Goal: Information Seeking & Learning: Check status

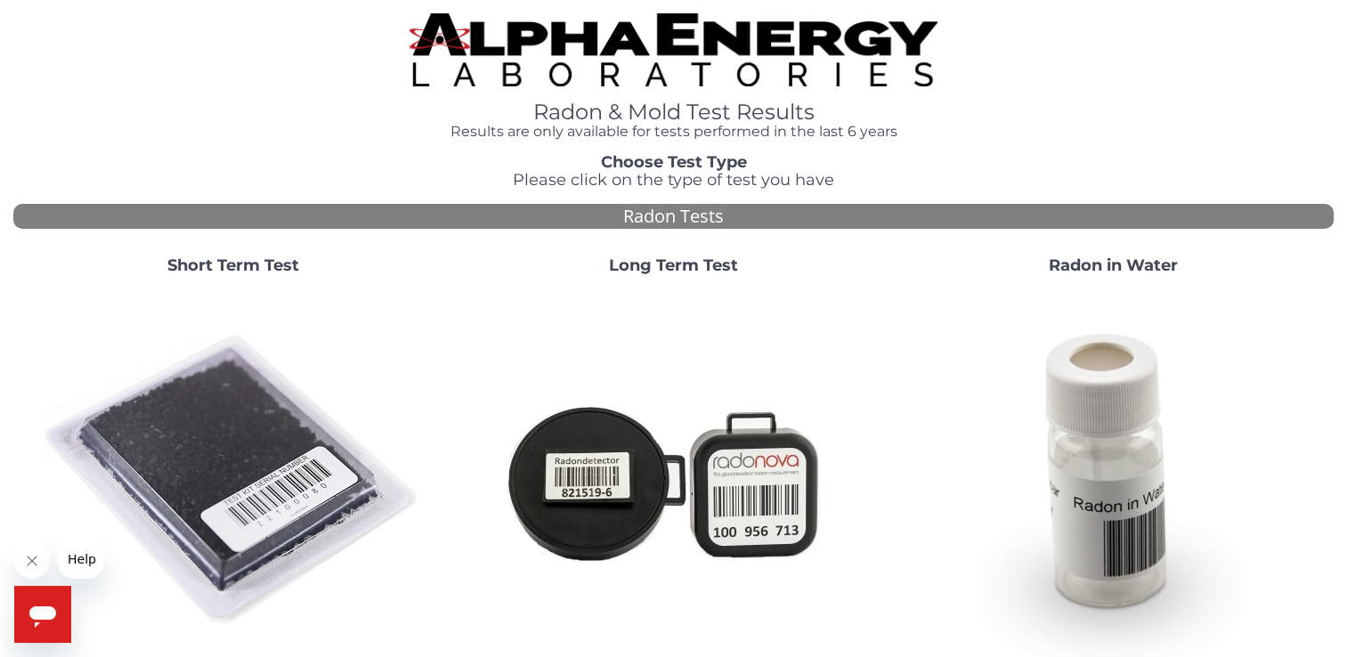
click at [53, 595] on div "Open messaging window" at bounding box center [42, 614] width 53 height 53
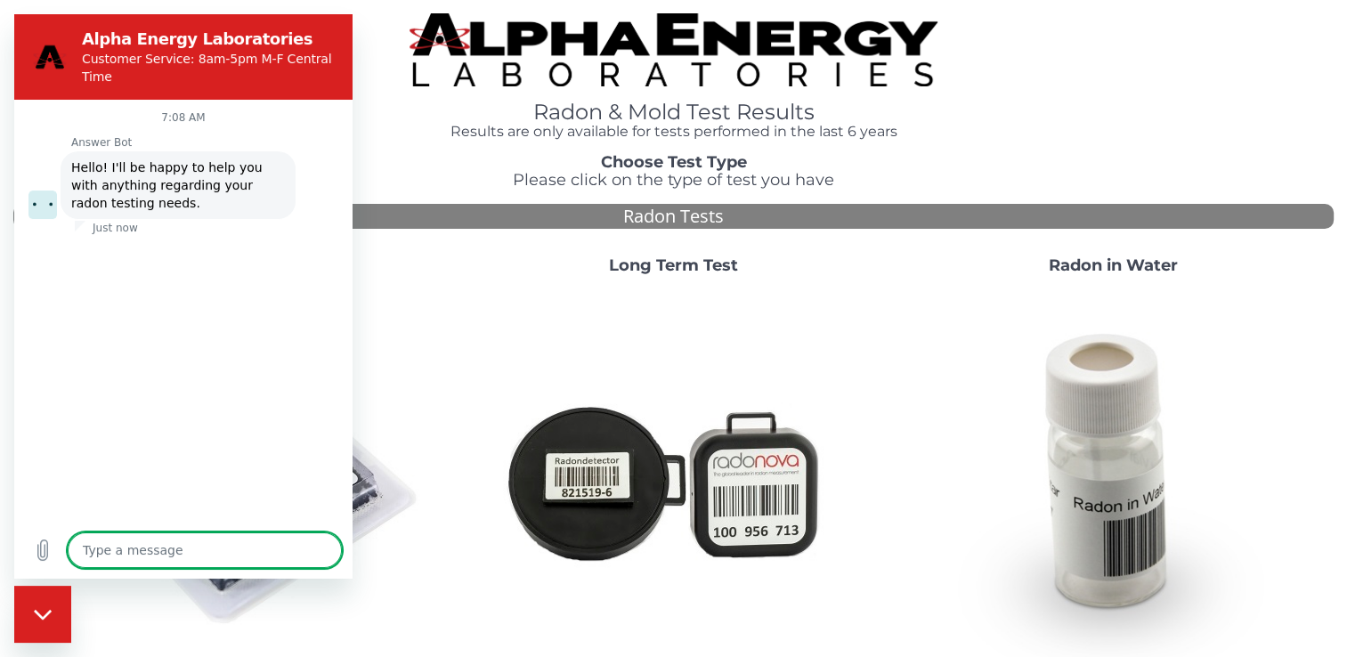
type textarea "x"
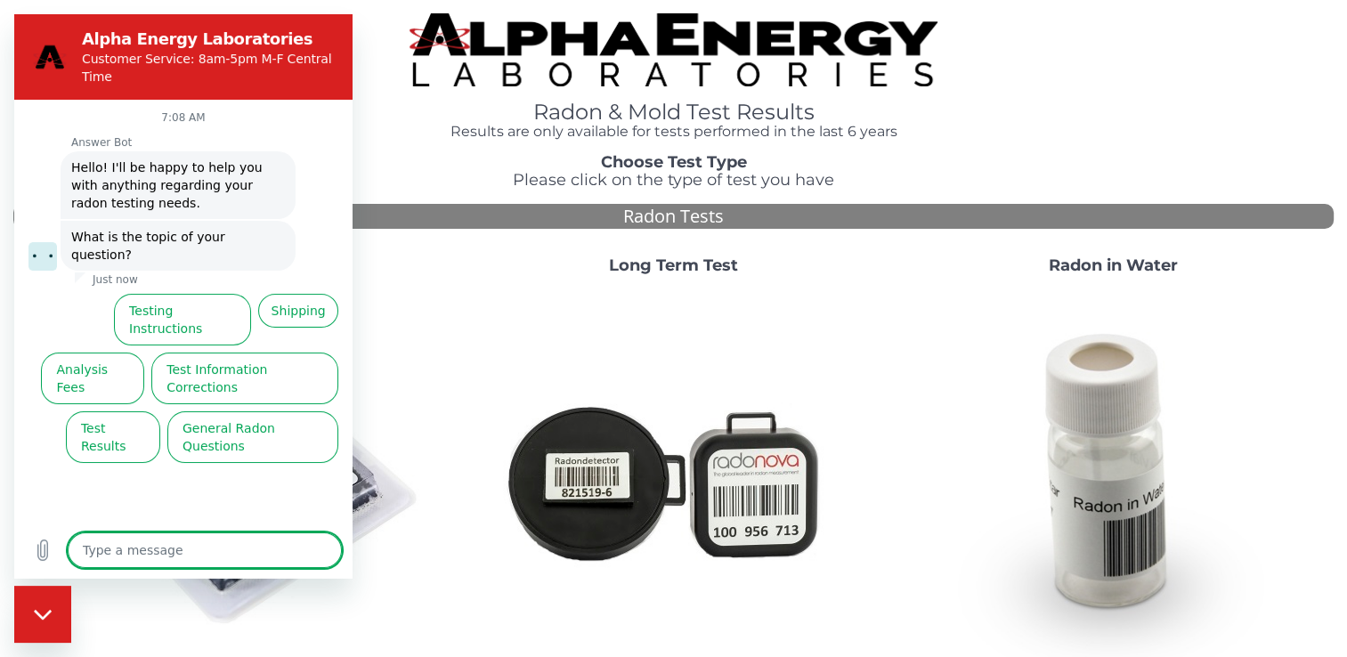
click at [134, 552] on textarea at bounding box center [205, 550] width 274 height 36
type textarea "T"
type textarea "x"
type textarea "Tr"
type textarea "x"
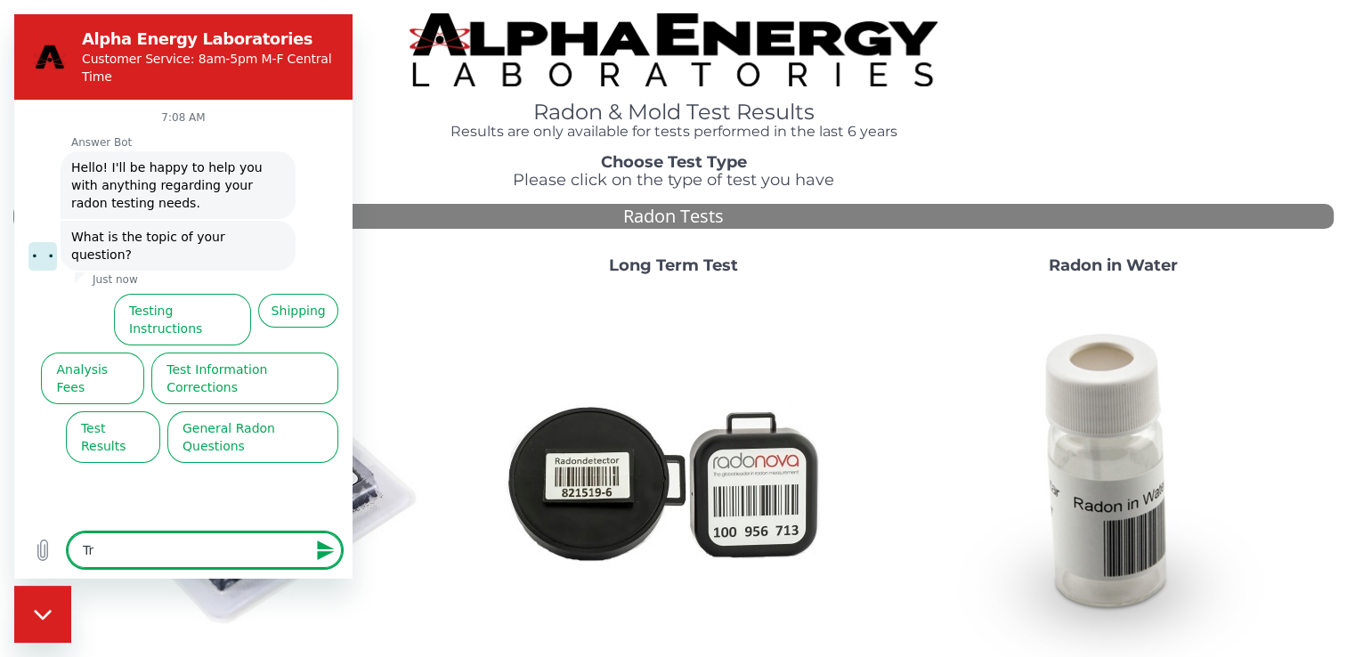
type textarea "Try"
type textarea "x"
type textarea "Tryi"
type textarea "x"
type textarea "Tryin"
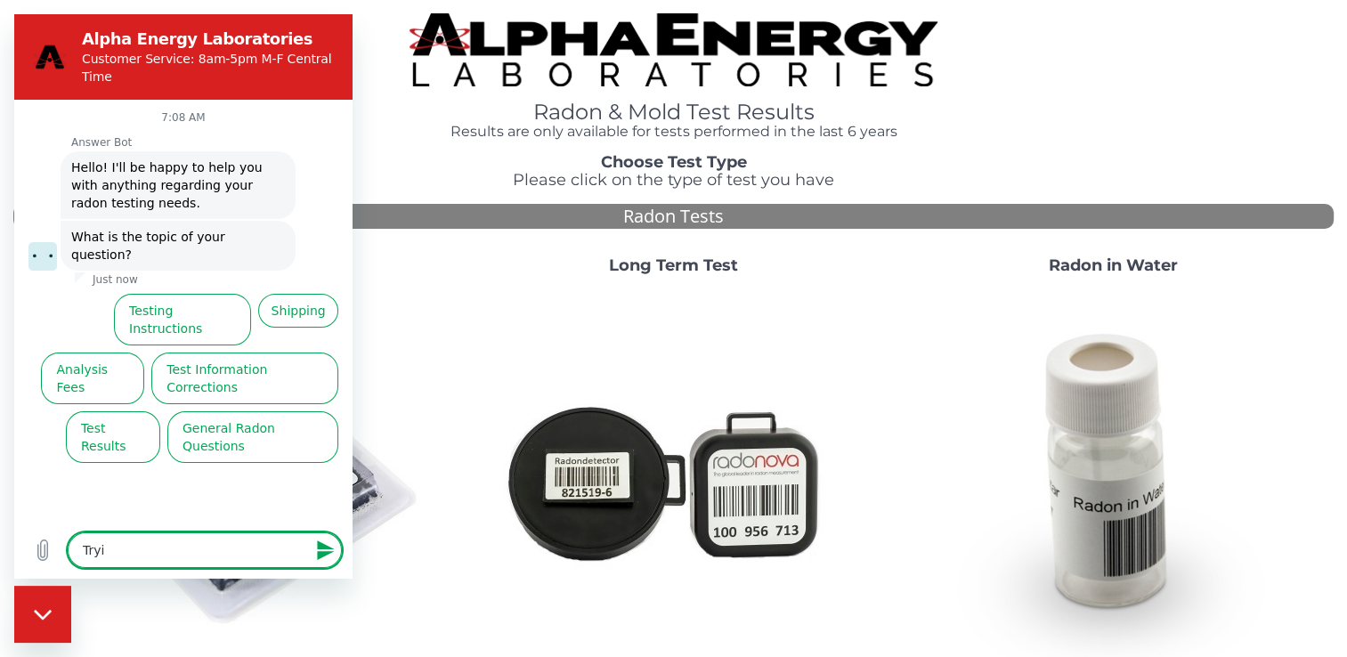
type textarea "x"
type textarea "Trying"
type textarea "x"
type textarea "Trying"
type textarea "x"
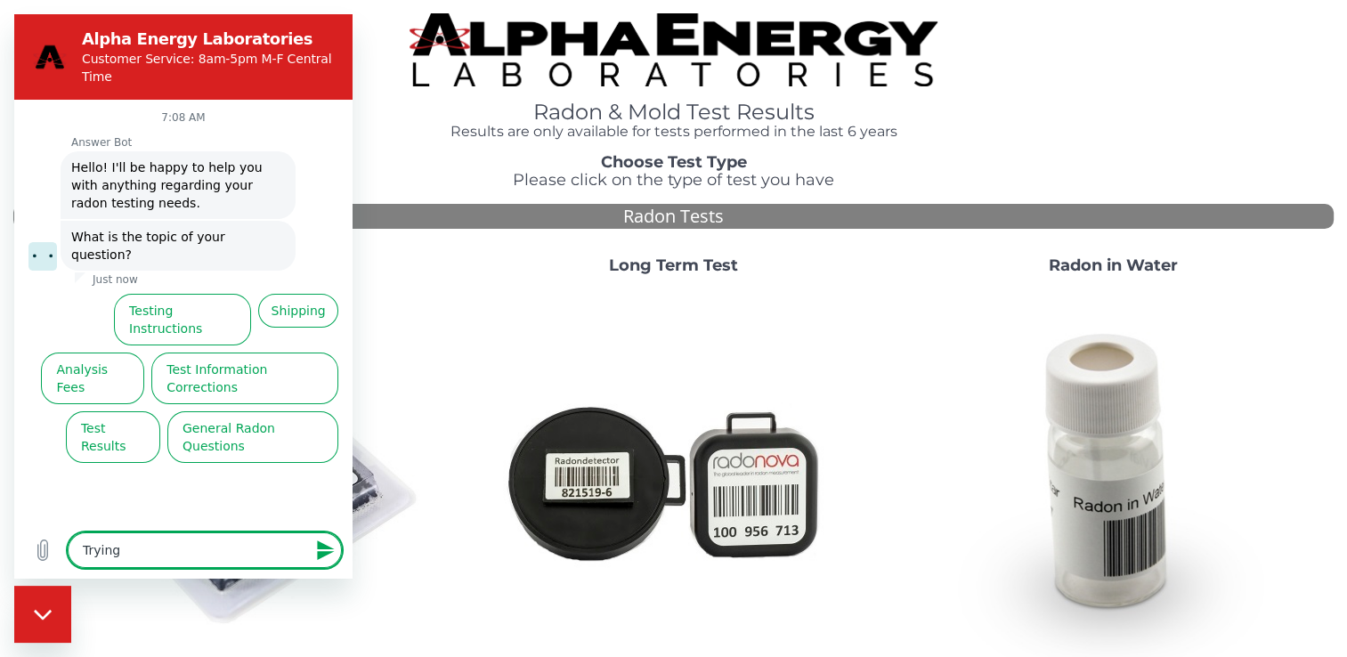
type textarea "Trying t"
type textarea "x"
type textarea "Trying to"
type textarea "x"
type textarea "Trying to"
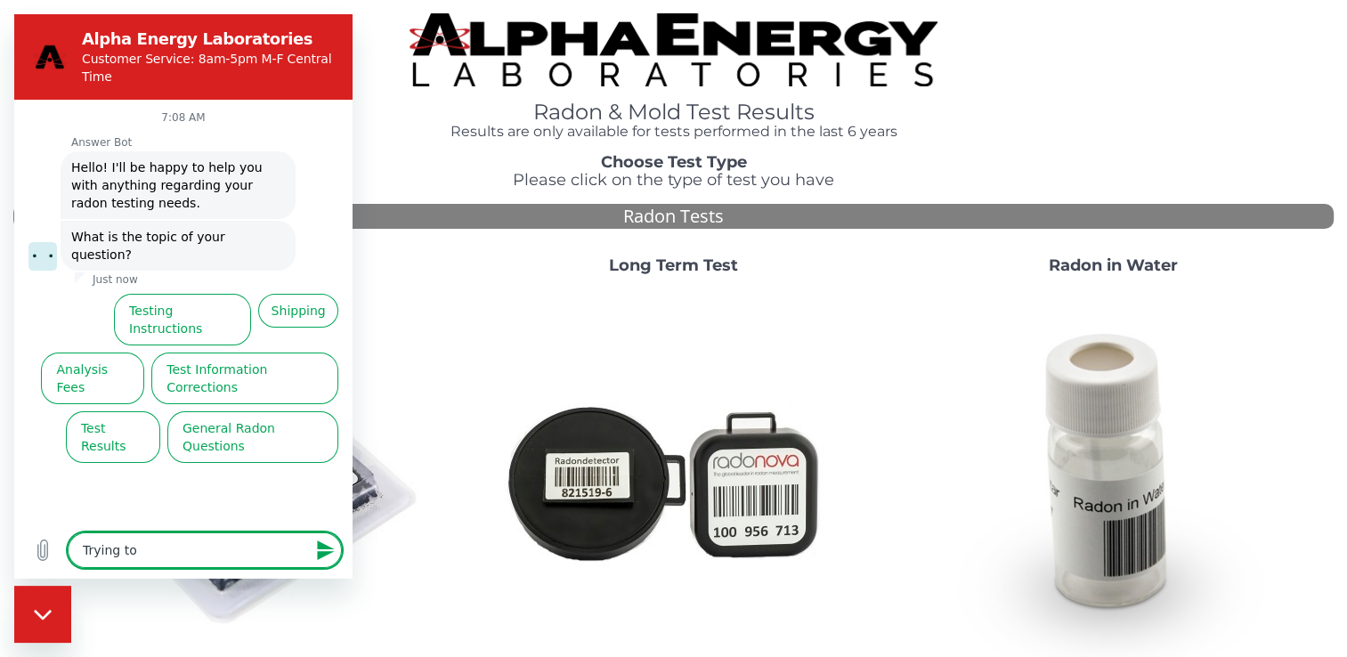
type textarea "x"
type textarea "Trying to l"
type textarea "x"
type textarea "Trying to lo"
type textarea "x"
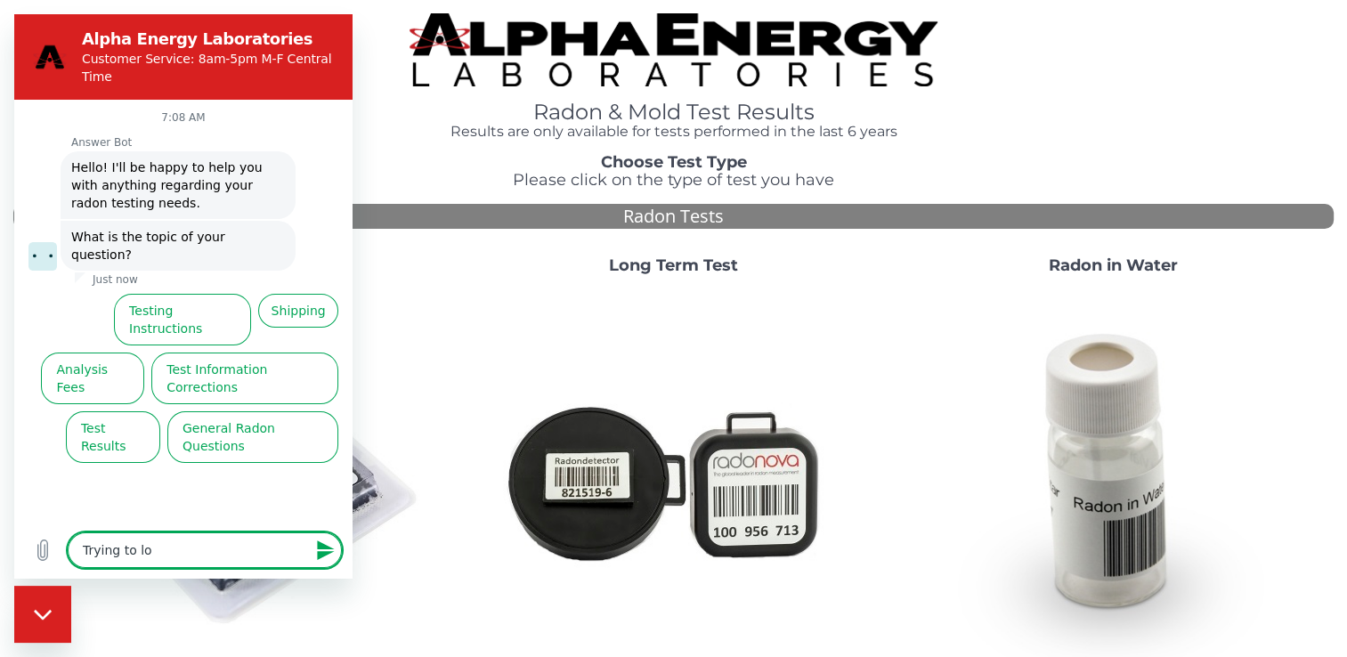
type textarea "Trying to log"
type textarea "x"
type textarea "Trying to log"
type textarea "x"
type textarea "Trying to log i"
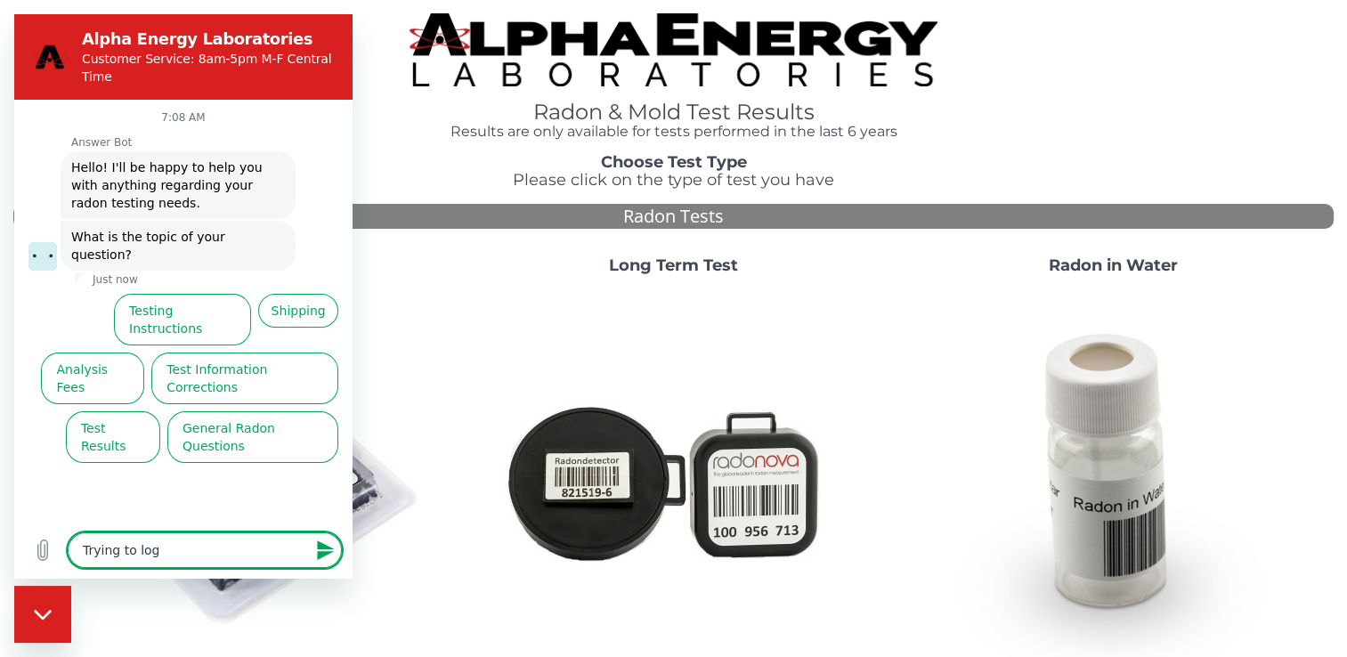
type textarea "x"
type textarea "Trying to log in"
type textarea "x"
type textarea "Trying to log in"
type textarea "x"
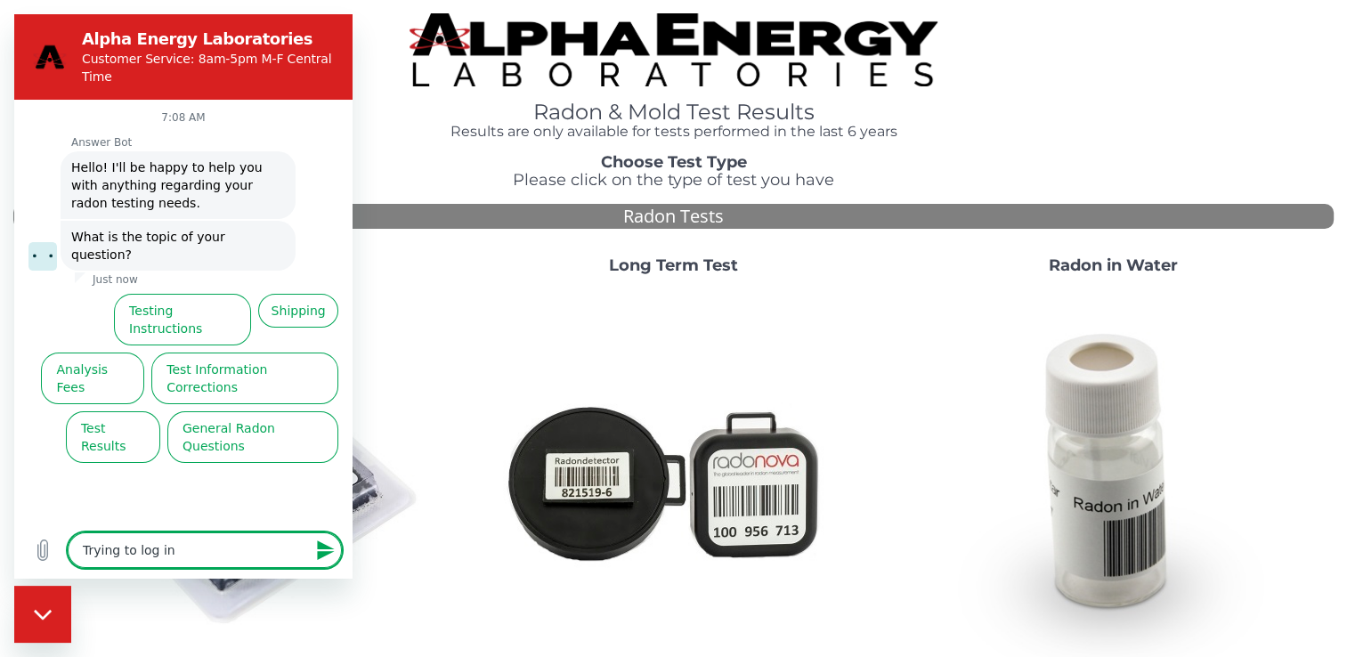
type textarea "Trying to log in t"
type textarea "x"
type textarea "Trying to log in to"
type textarea "x"
type textarea "Trying to log in to"
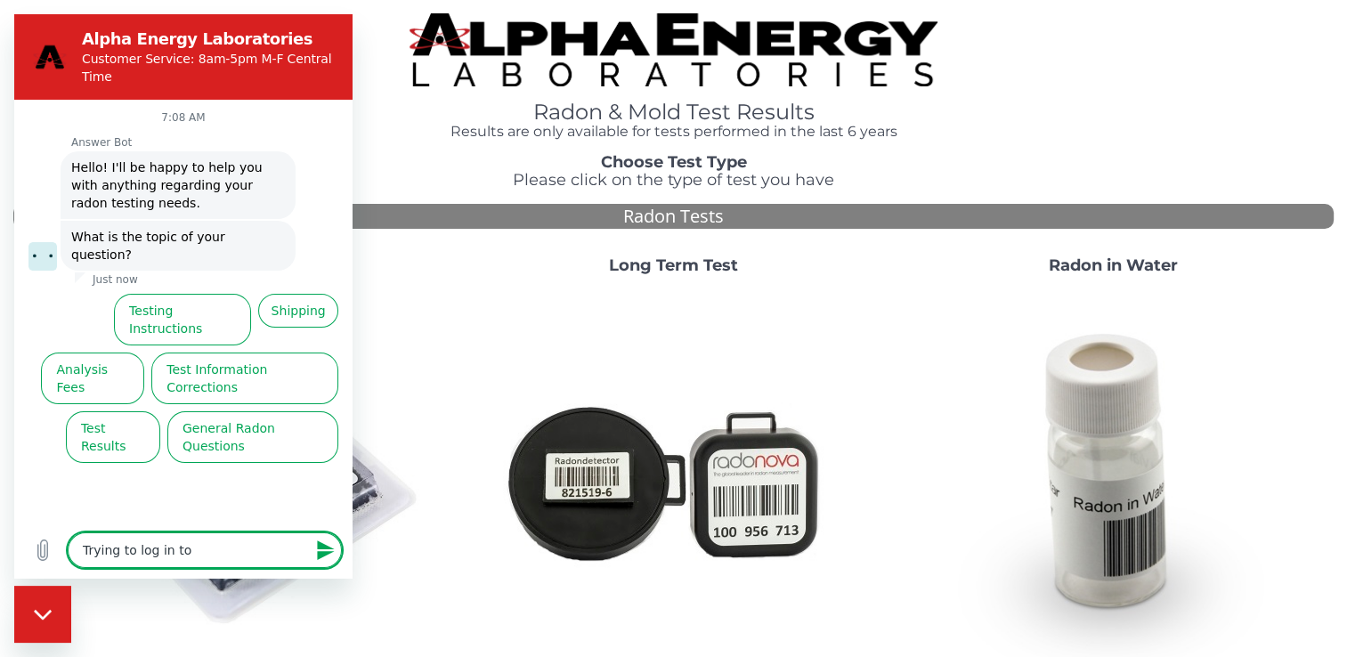
type textarea "x"
type textarea "Trying to log in to"
type textarea "x"
type textarea "Trying to log in t"
type textarea "x"
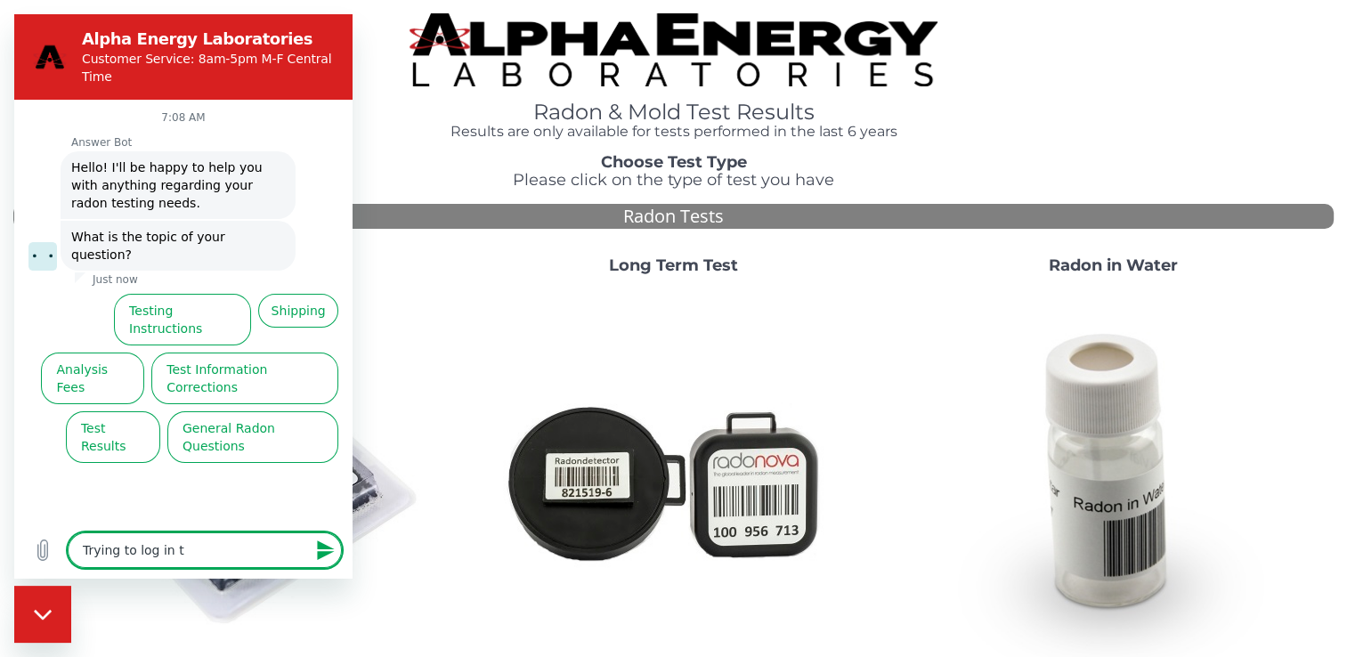
type textarea "Trying to log in"
type textarea "x"
type textarea "Trying to log in"
type textarea "x"
type textarea "Trying to log i"
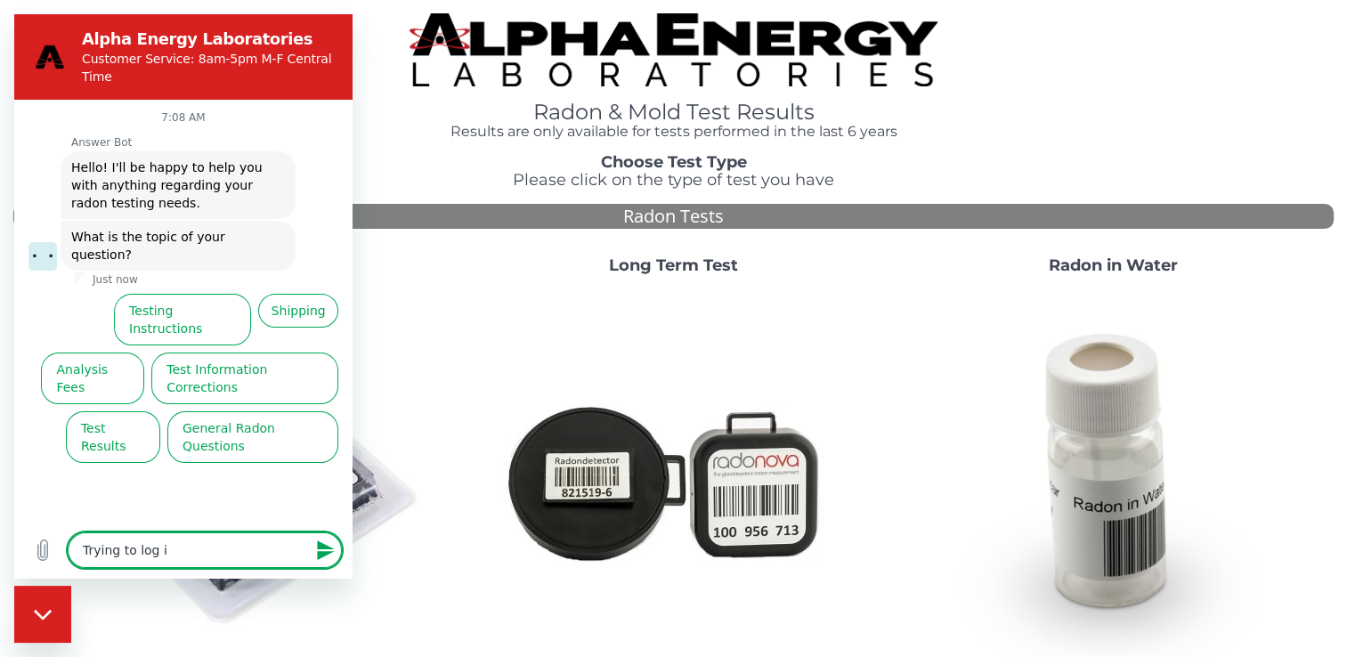
type textarea "x"
type textarea "Trying to log"
type textarea "x"
type textarea "Trying to log"
type textarea "x"
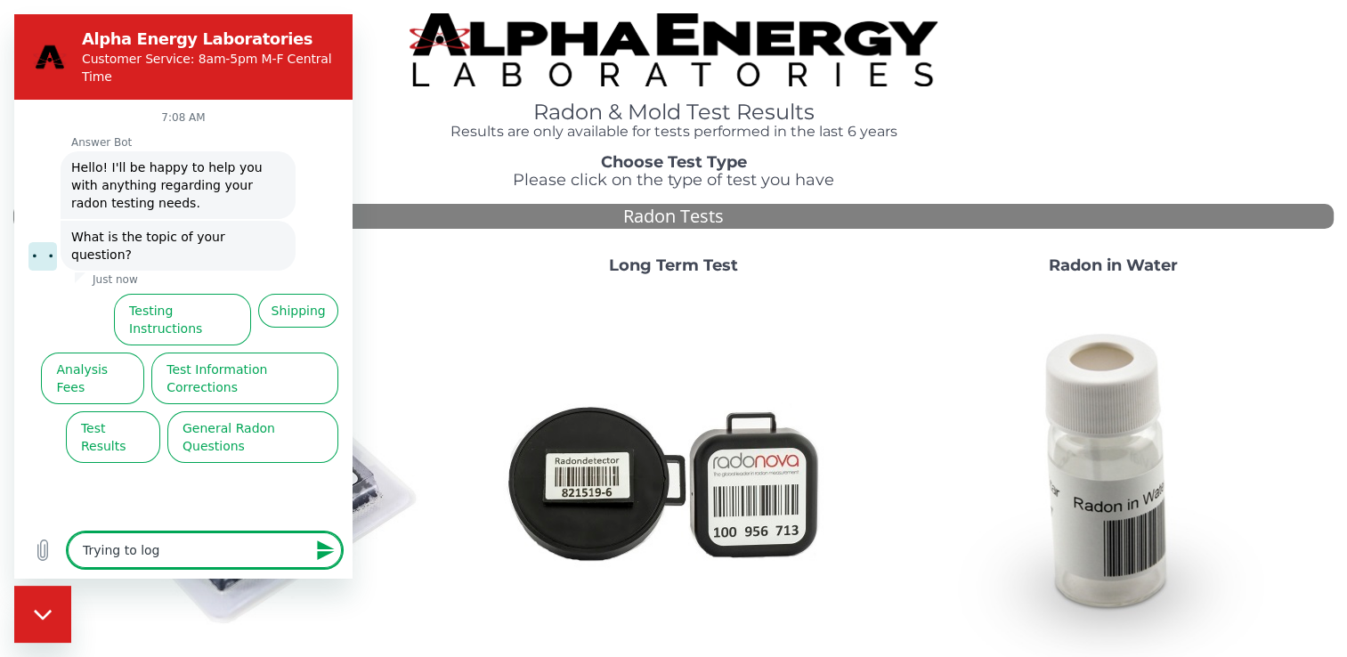
type textarea "Trying to lo"
type textarea "x"
type textarea "Trying to l"
type textarea "x"
type textarea "Trying to lo"
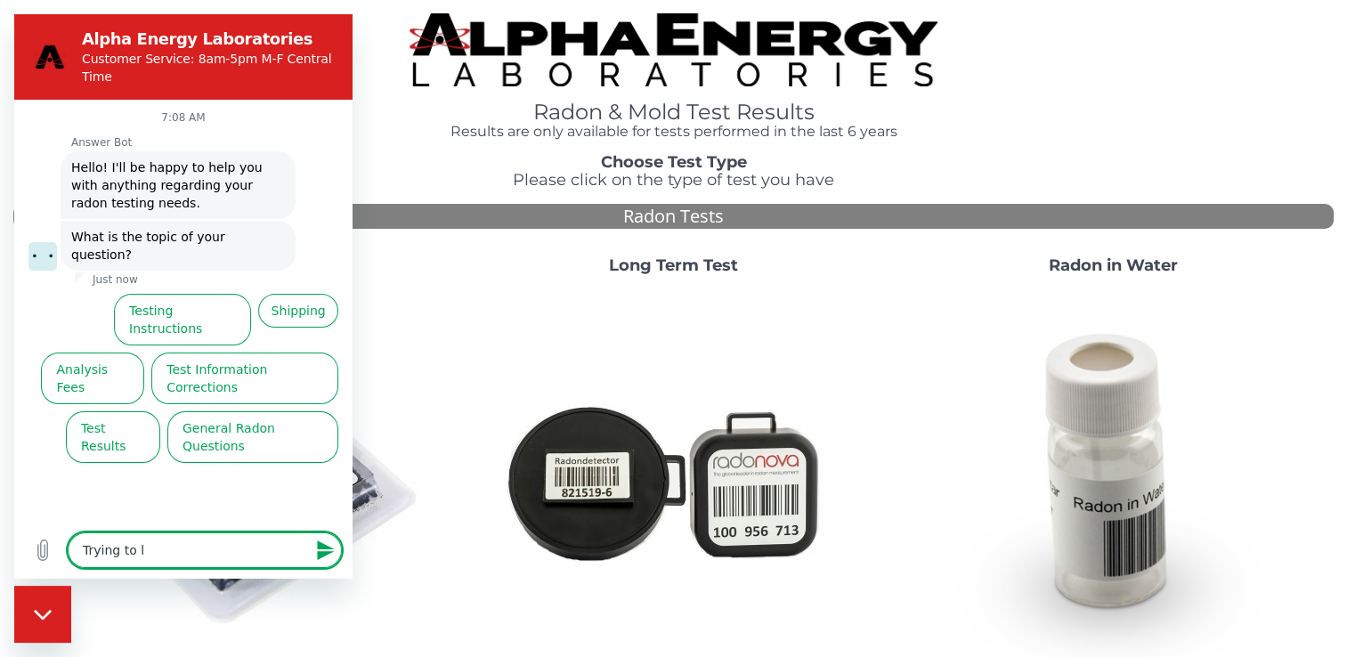
type textarea "x"
type textarea "Trying to log"
type textarea "x"
type textarea "Trying to log"
type textarea "x"
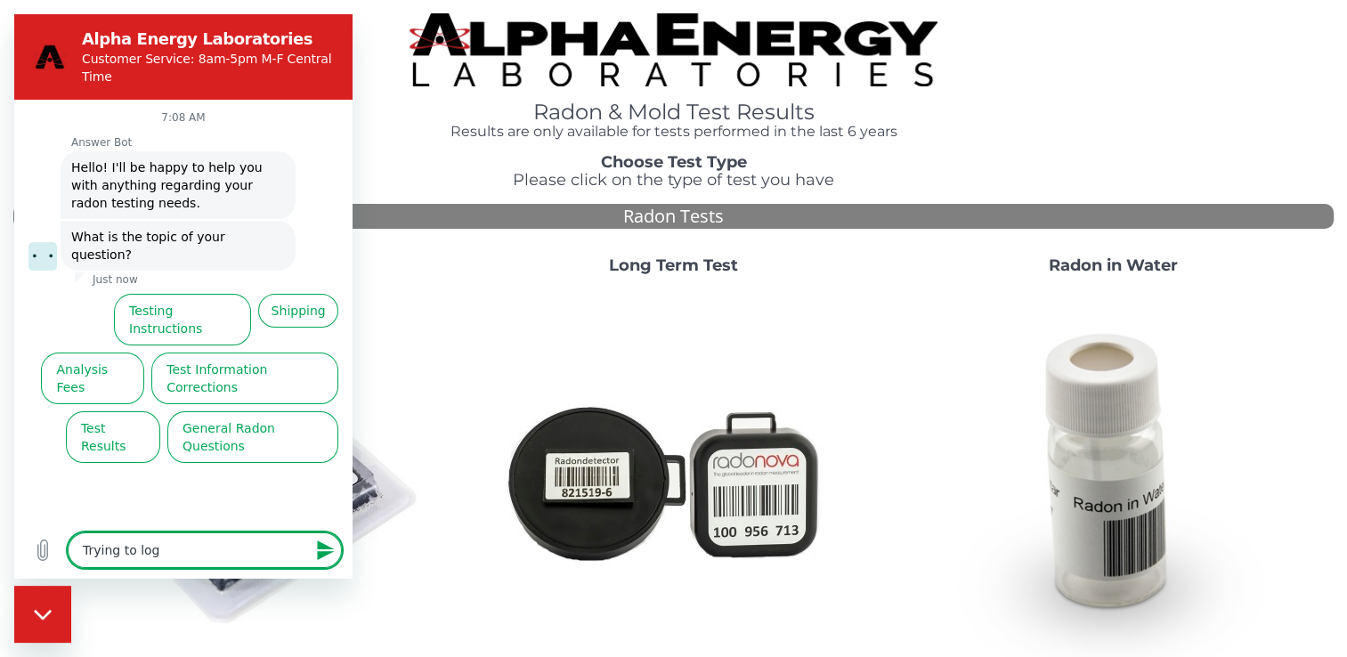
type textarea "Trying to log i"
type textarea "x"
type textarea "Trying to log in"
type textarea "x"
type textarea "Trying to log in"
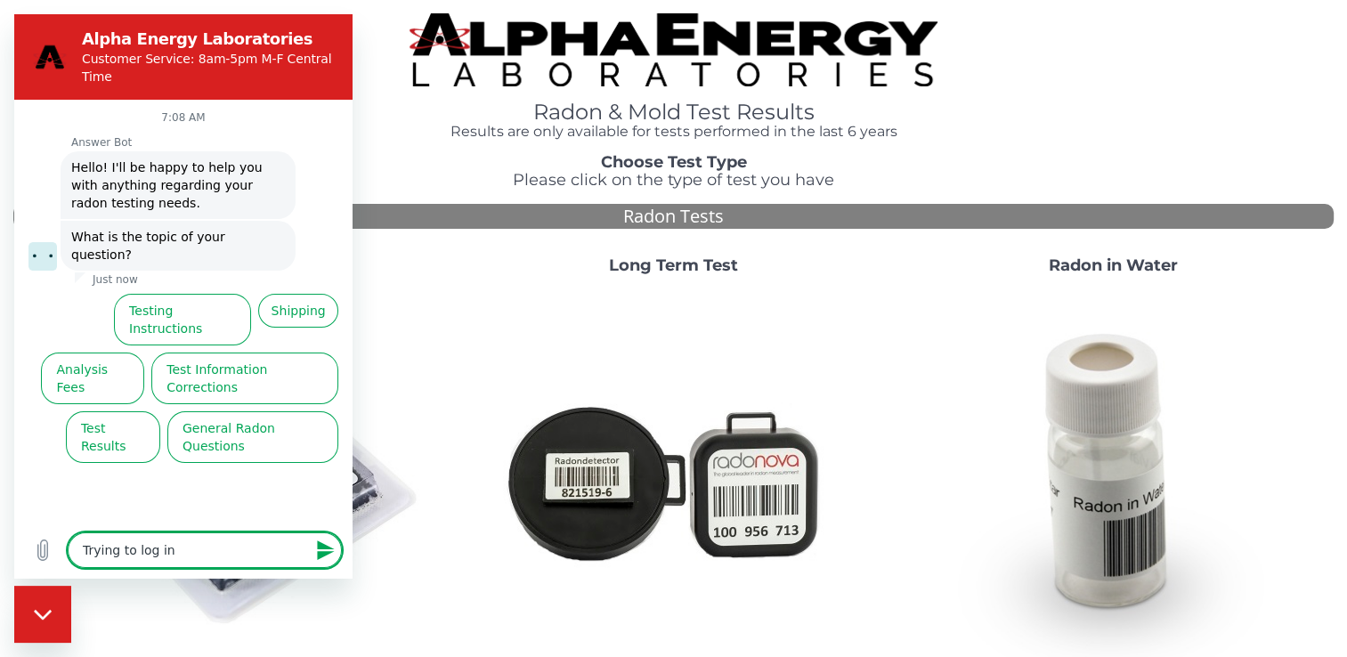
type textarea "x"
type textarea "Trying to log in t"
type textarea "x"
type textarea "Trying to log in to"
type textarea "x"
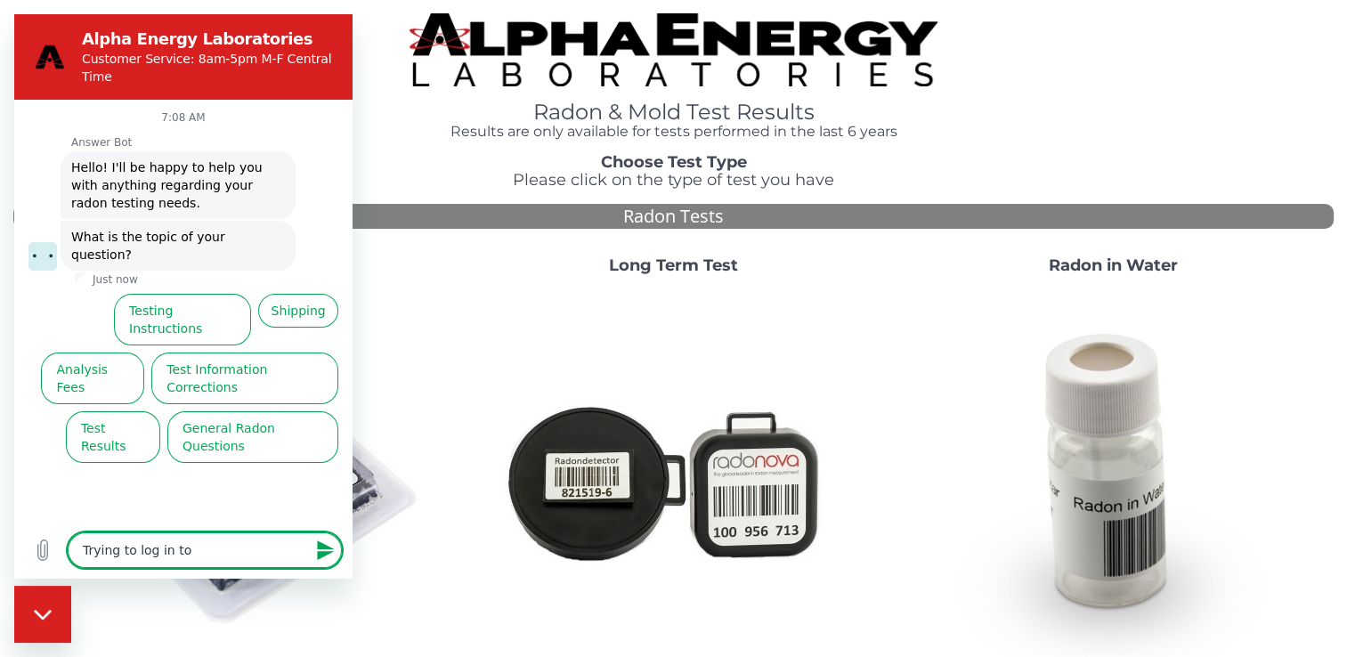
type textarea "Trying to log in to"
type textarea "x"
type textarea "Trying to log in to i"
type textarea "x"
type textarea "Trying to log in to in"
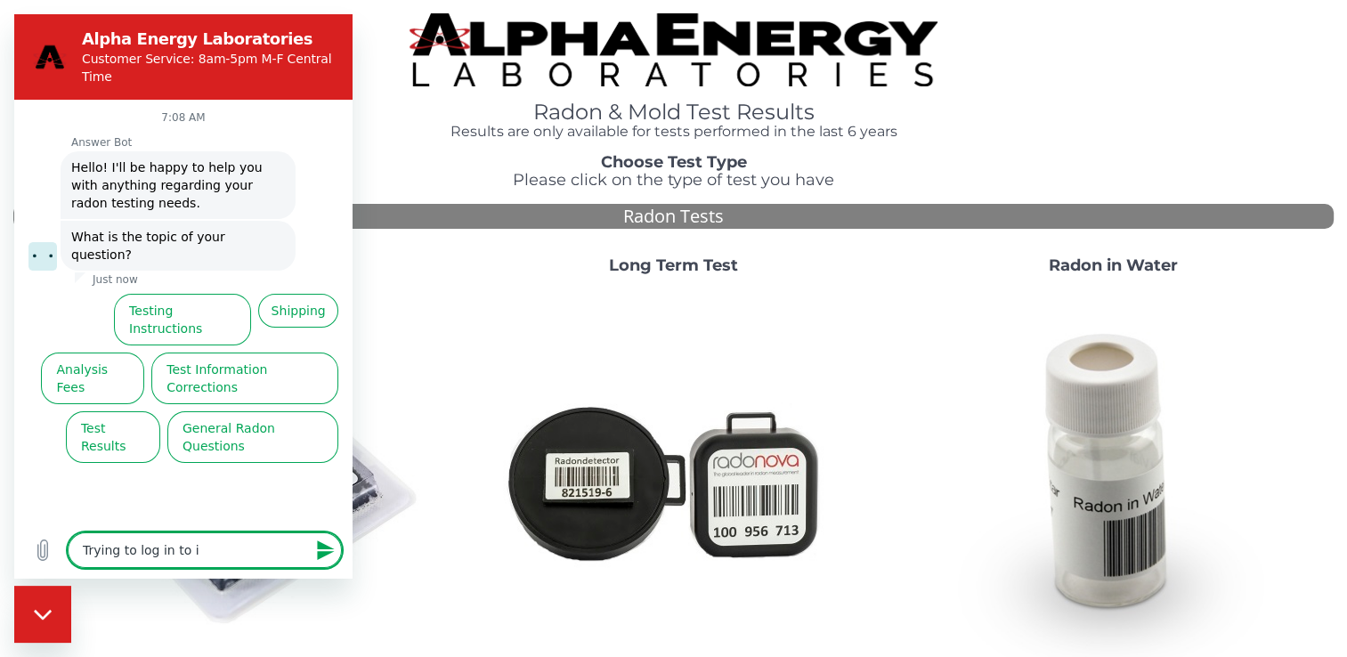
type textarea "x"
type textarea "Trying to log in to inp"
type textarea "x"
type textarea "Trying to log in to inpu"
type textarea "x"
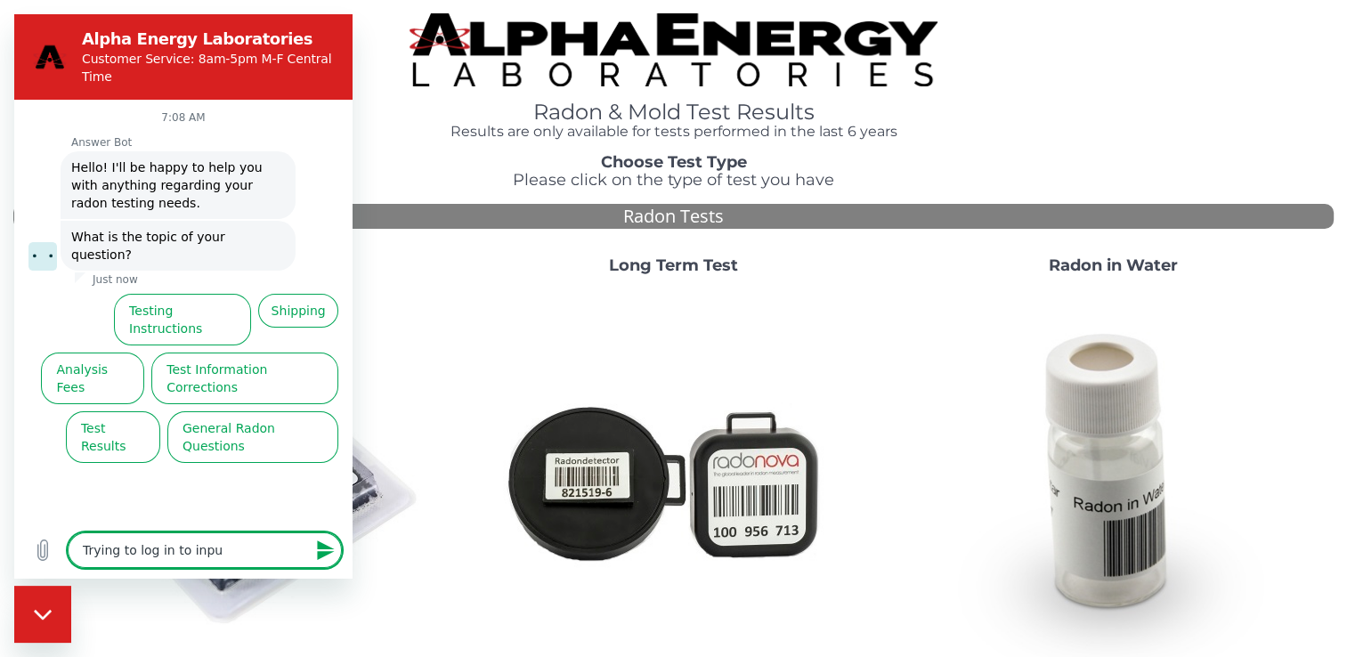
type textarea "Trying to log in to input"
type textarea "x"
type textarea "Trying to log in to input"
type textarea "x"
type textarea "Trying to log in to input t"
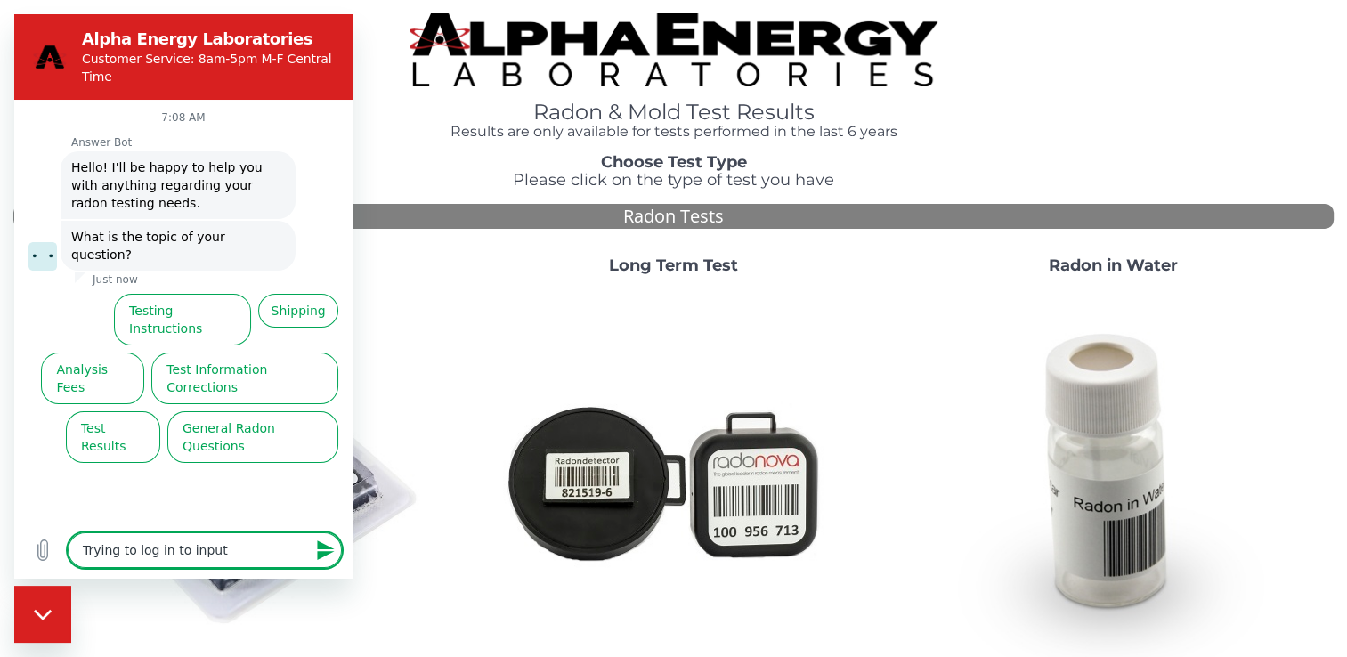
type textarea "x"
type textarea "Trying to log in to input th"
type textarea "x"
type textarea "Trying to log in to input the"
type textarea "x"
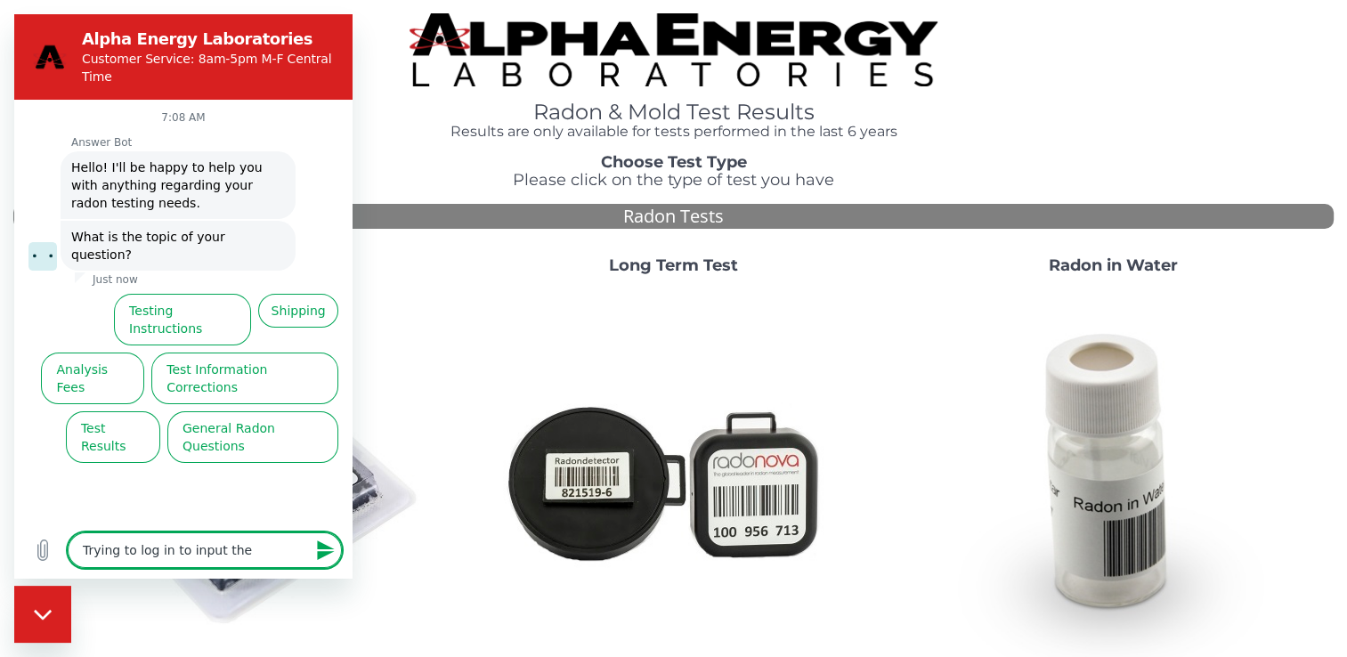
type textarea "Trying to log in to input the"
type textarea "x"
type textarea "Trying to log in to input the s"
type textarea "x"
type textarea "Trying to log in to input the st"
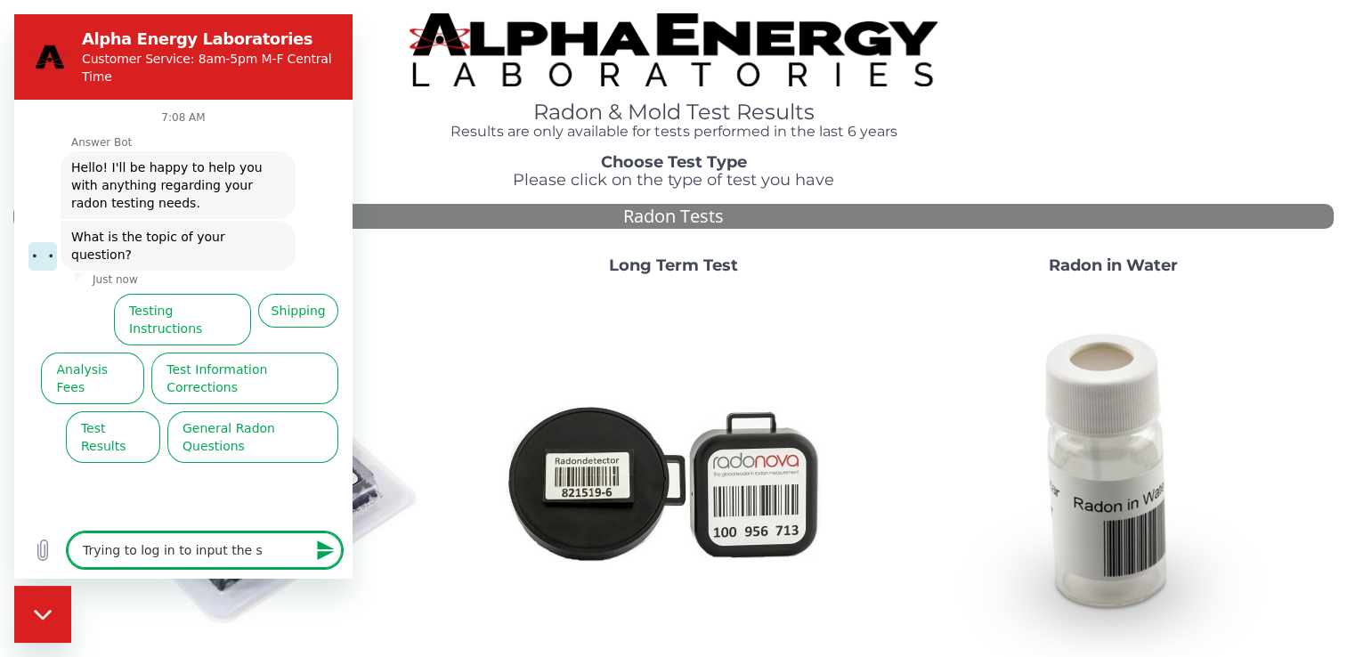
type textarea "x"
type textarea "Trying to log in to input the sto"
type textarea "x"
type textarea "Trying to log in to input the stop"
type textarea "x"
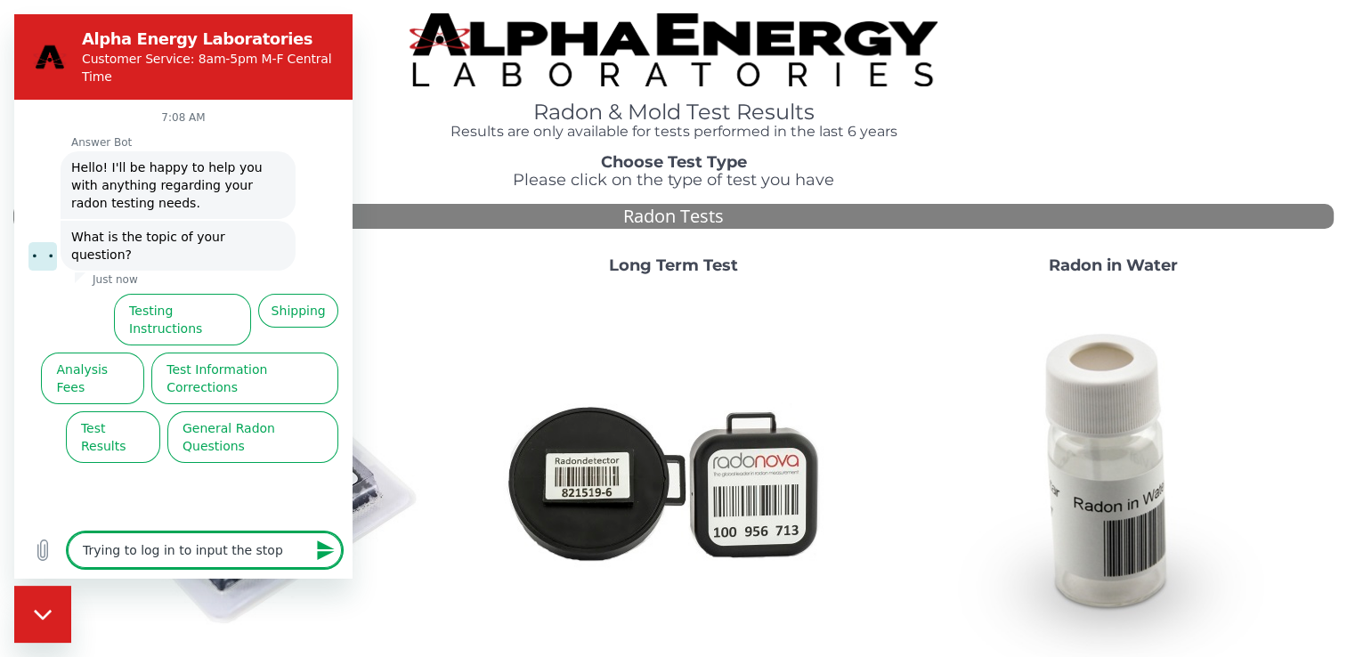
type textarea "Trying to log in to input the stop"
type textarea "x"
type textarea "Trying to log in to input the stop t"
type textarea "x"
type textarea "Trying to log in to input the stop ti"
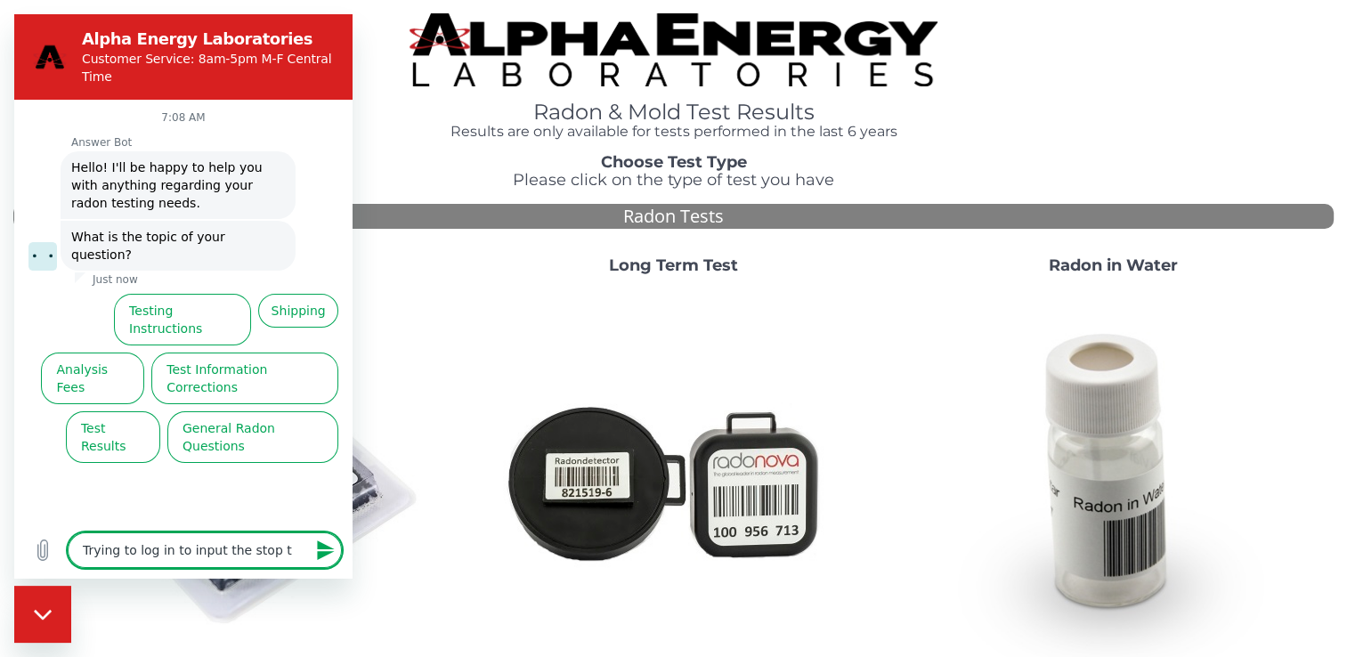
type textarea "x"
type textarea "Trying to log in to input the stop [PERSON_NAME]"
type textarea "x"
type textarea "Trying to log in to input the stop time"
type textarea "x"
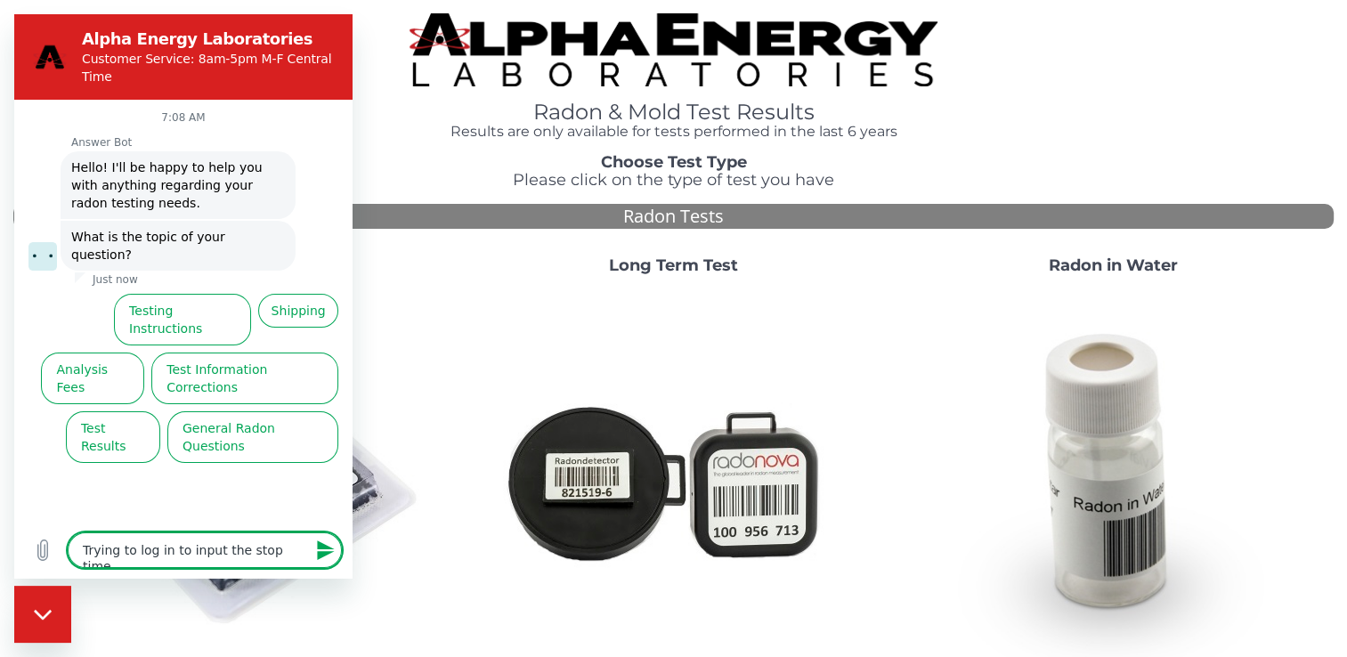
type textarea "Trying to log in to input the stop time"
type textarea "x"
type textarea "Trying to log in to input the stop time o"
type textarea "x"
type textarea "Trying to log in to input the stop time of"
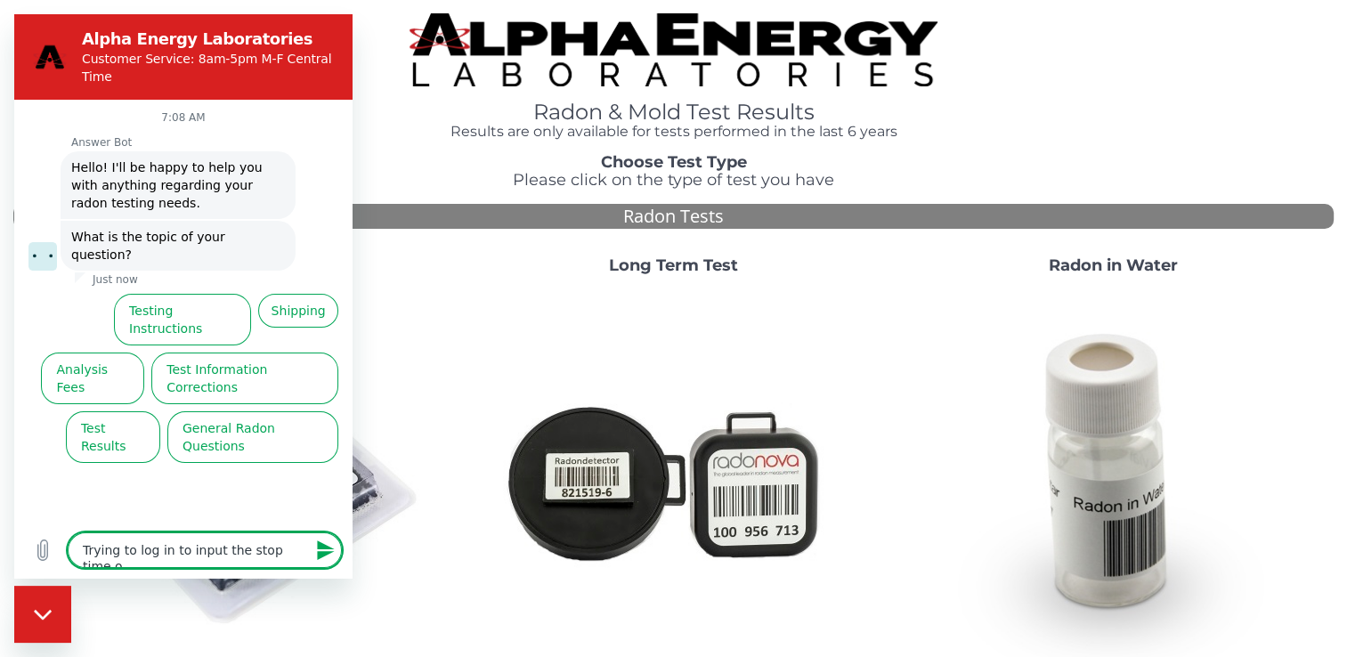
type textarea "x"
type textarea "Trying to log in to input the stop time of"
type textarea "x"
type textarea "Trying to log in to input the stop time of m"
type textarea "x"
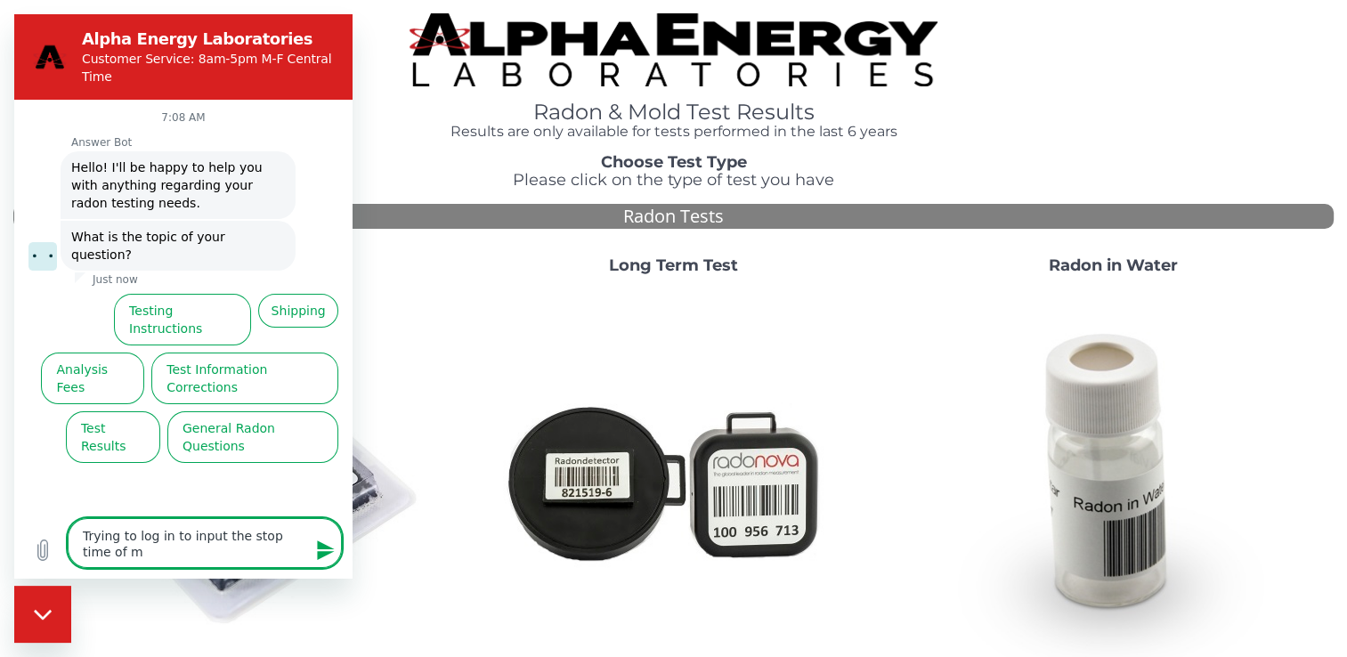
type textarea "Trying to log in to input the stop time of my"
type textarea "x"
type textarea "Trying to log in to input the stop time of my"
type textarea "x"
type textarea "Trying to log in to input the stop time of my t"
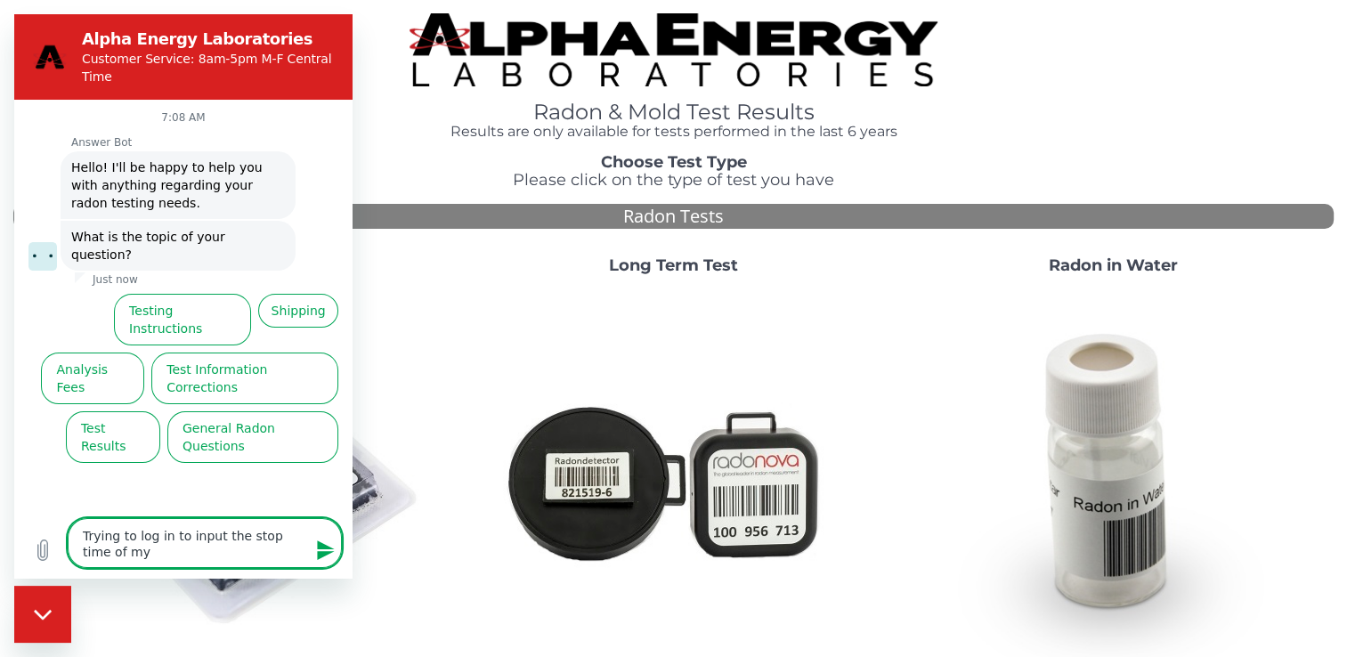
type textarea "x"
type textarea "Trying to log in to input the stop time of my te"
type textarea "x"
type textarea "Trying to log in to input the stop time of my tes"
type textarea "x"
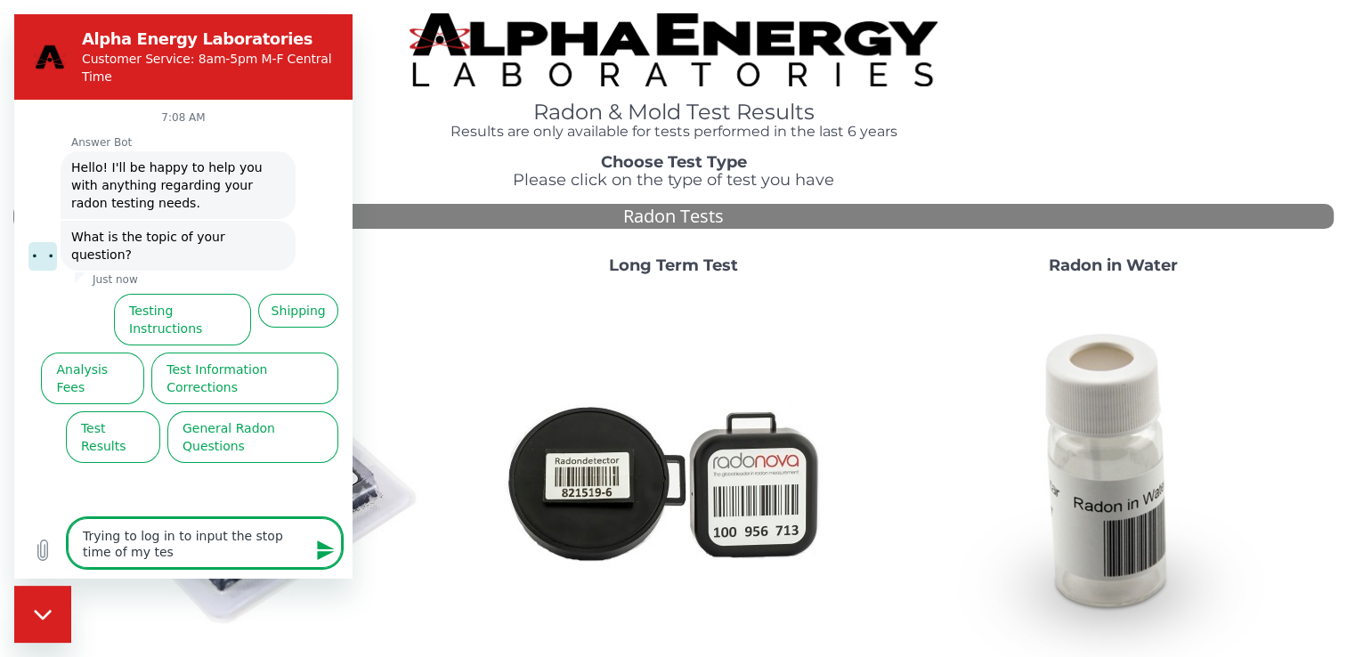
type textarea "Trying to log in to input the stop time of my test"
type textarea "x"
type textarea "Trying to log in to input the stop time of my test."
type textarea "x"
type textarea "Trying to log in to input the stop time of my test."
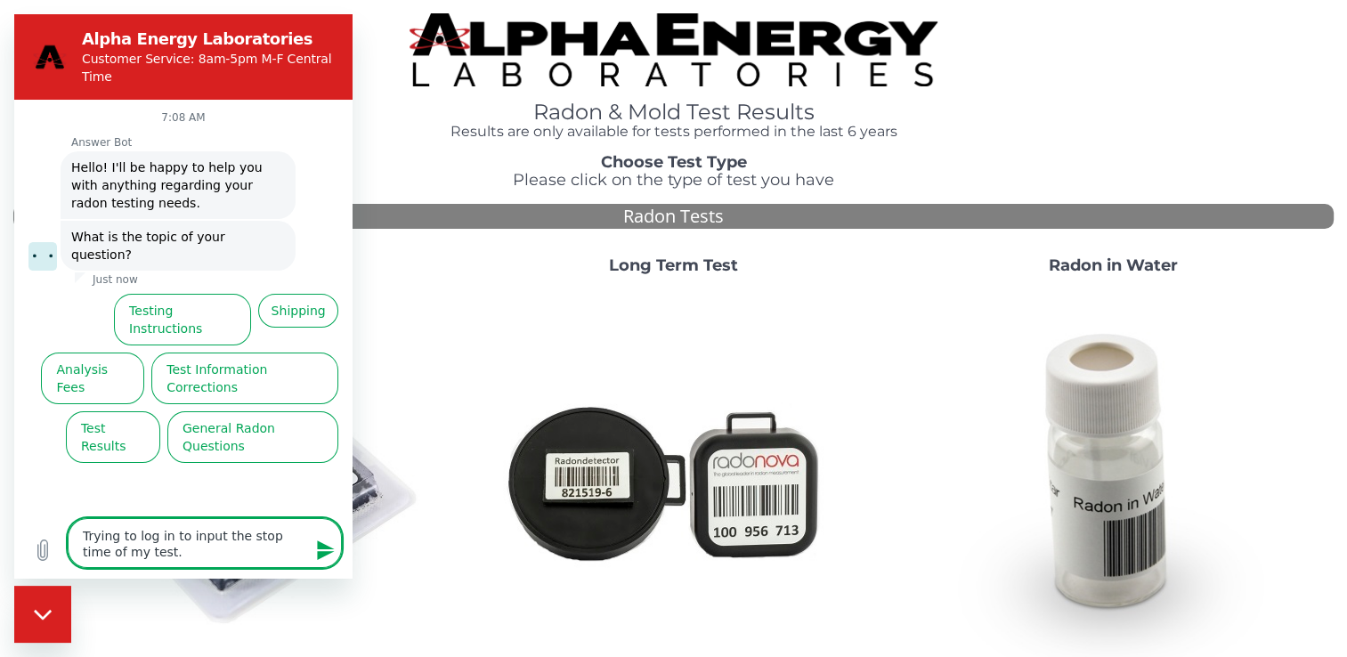
type textarea "x"
type textarea "Trying to log in to input the stop time of my test. I"
type textarea "x"
type textarea "Trying to log in to input the stop time of my test. I"
type textarea "x"
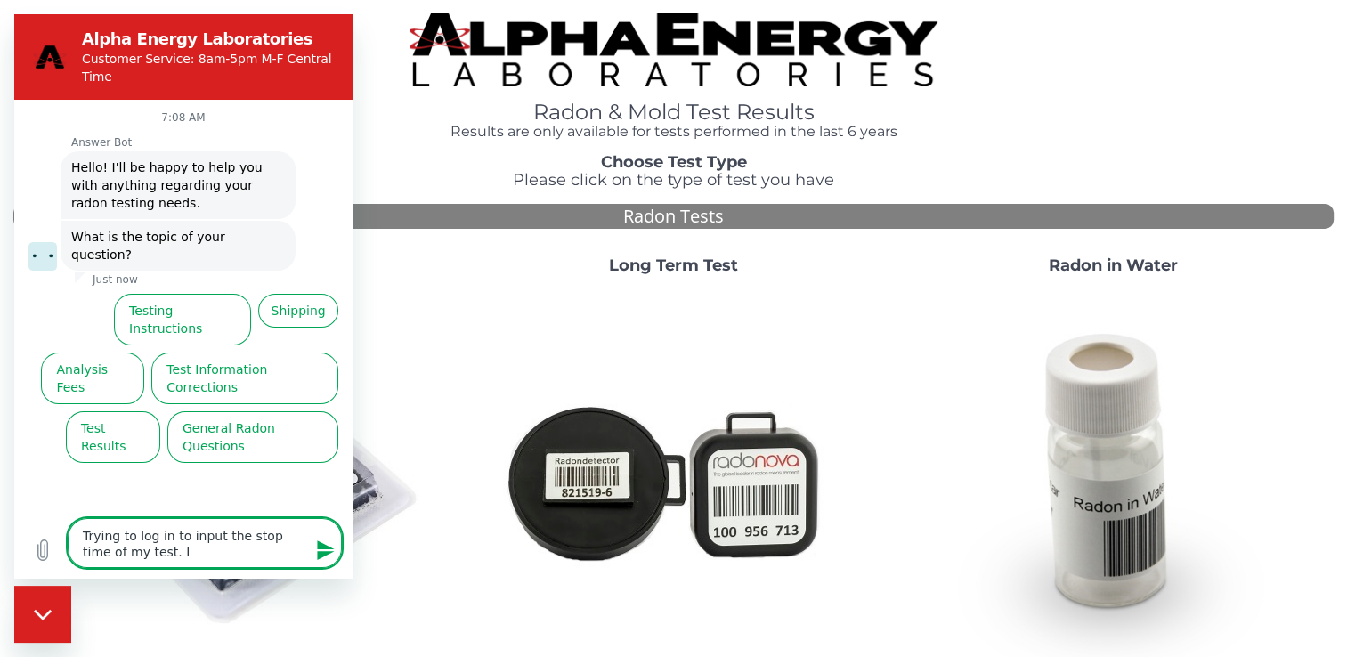
type textarea "Trying to log in to input the stop time of my test. I e"
type textarea "x"
type textarea "Trying to log in to input the stop time of my test. I en"
type textarea "x"
type textarea "Trying to log in to input the stop time of my test. I ent"
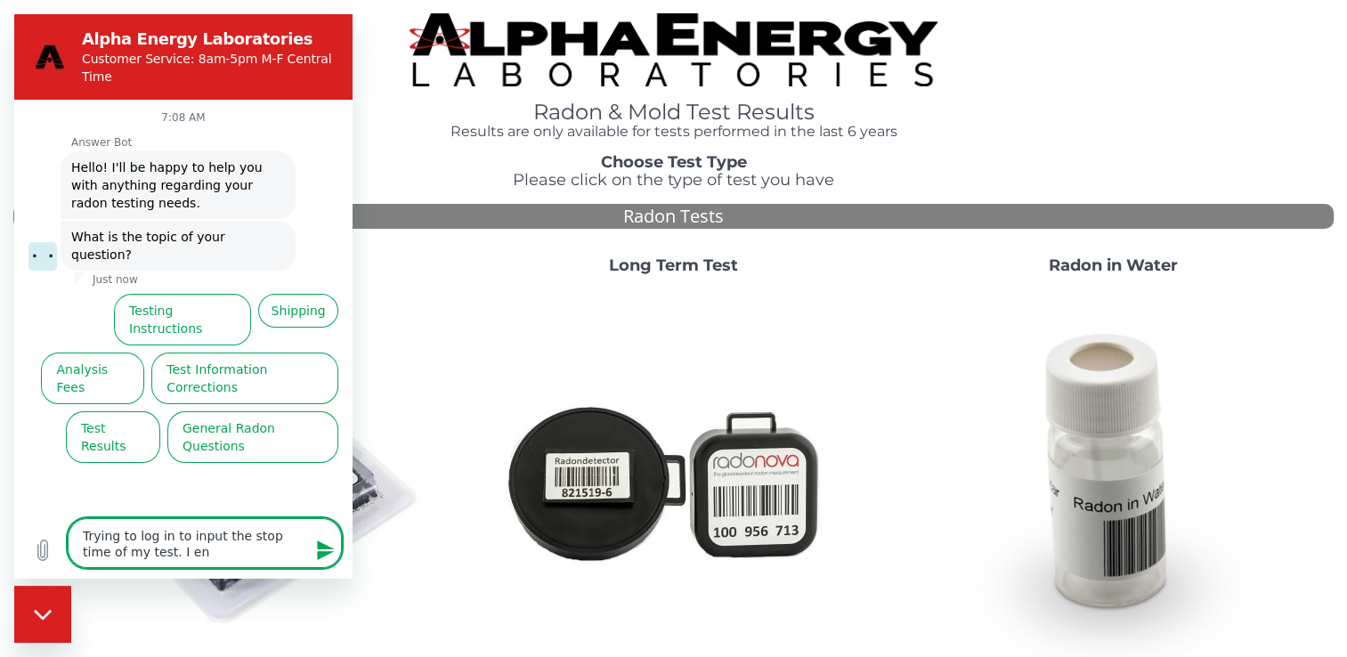
type textarea "x"
type textarea "Trying to log in to input the stop time of my test. I ente"
type textarea "x"
type textarea "Trying to log in to input the stop time of my test. I enter"
type textarea "x"
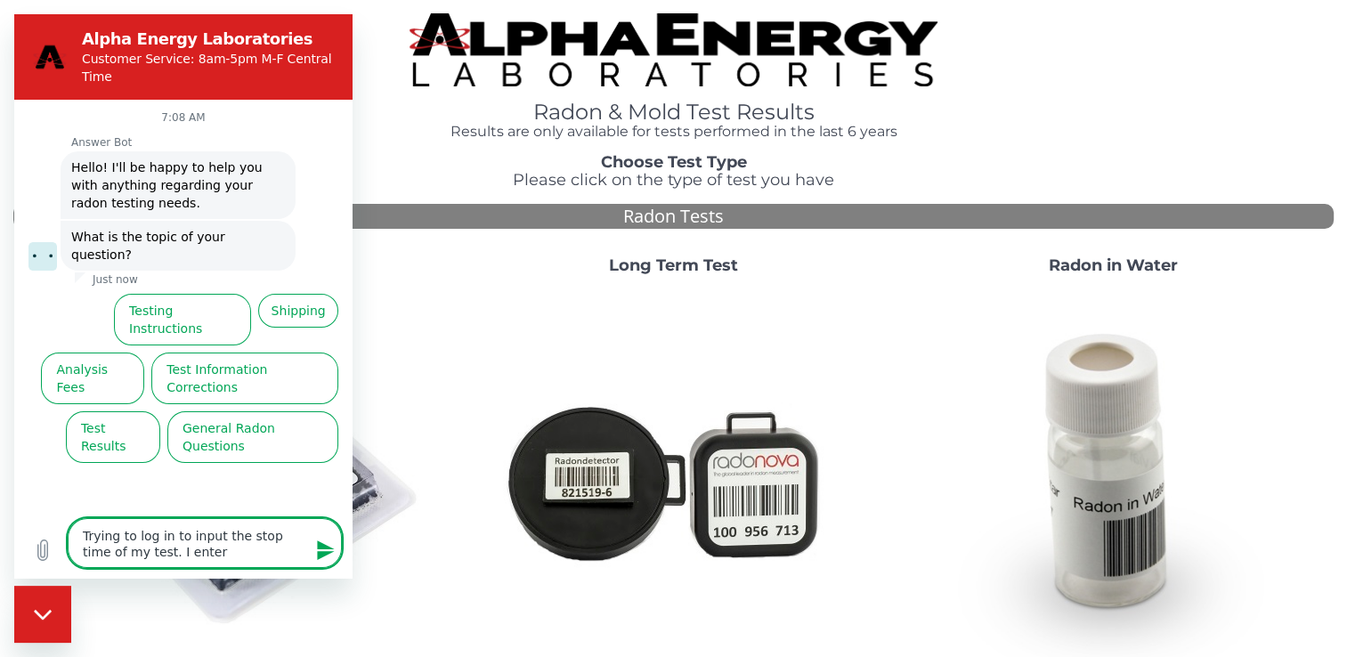
type textarea "Trying to log in to input the stop time of my test. I enter"
type textarea "x"
type textarea "Trying to log in to input the stop time of my test. I enter t"
type textarea "x"
type textarea "Trying to log in to input the stop time of my test. I enter th"
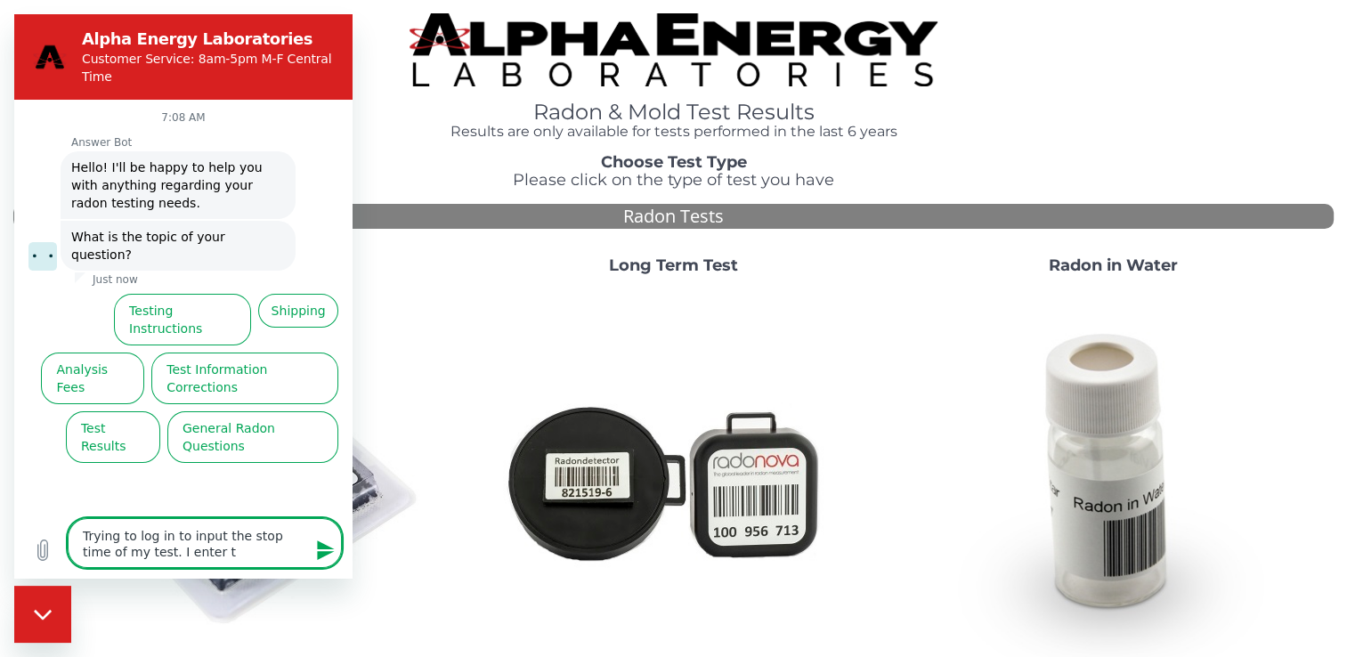
type textarea "x"
type textarea "Trying to log in to input the stop time of my test. I enter the"
type textarea "x"
type textarea "Trying to log in to input the stop time of my test. I enter the"
type textarea "x"
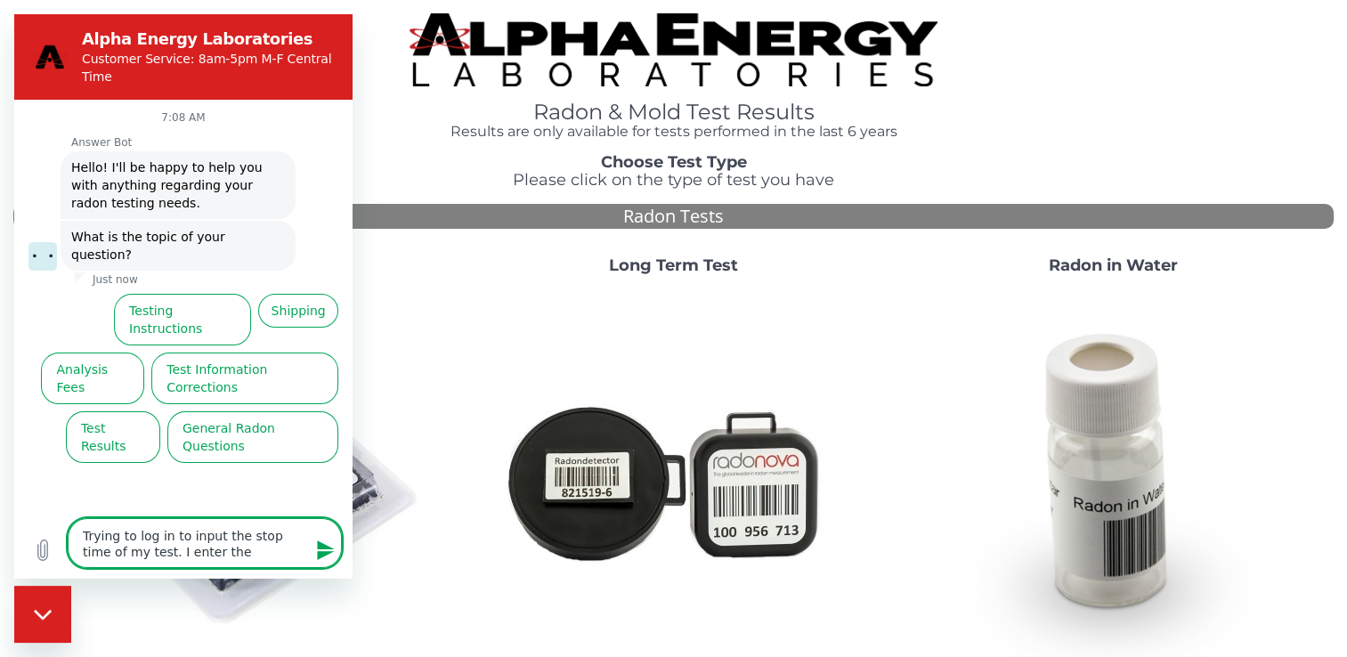
type textarea "Trying to log in to input the stop time of my test. I enter the s"
type textarea "x"
type textarea "Trying to log in to input the stop time of my test. I enter the se"
type textarea "x"
type textarea "Trying to log in to input the stop time of my test. I enter the ser"
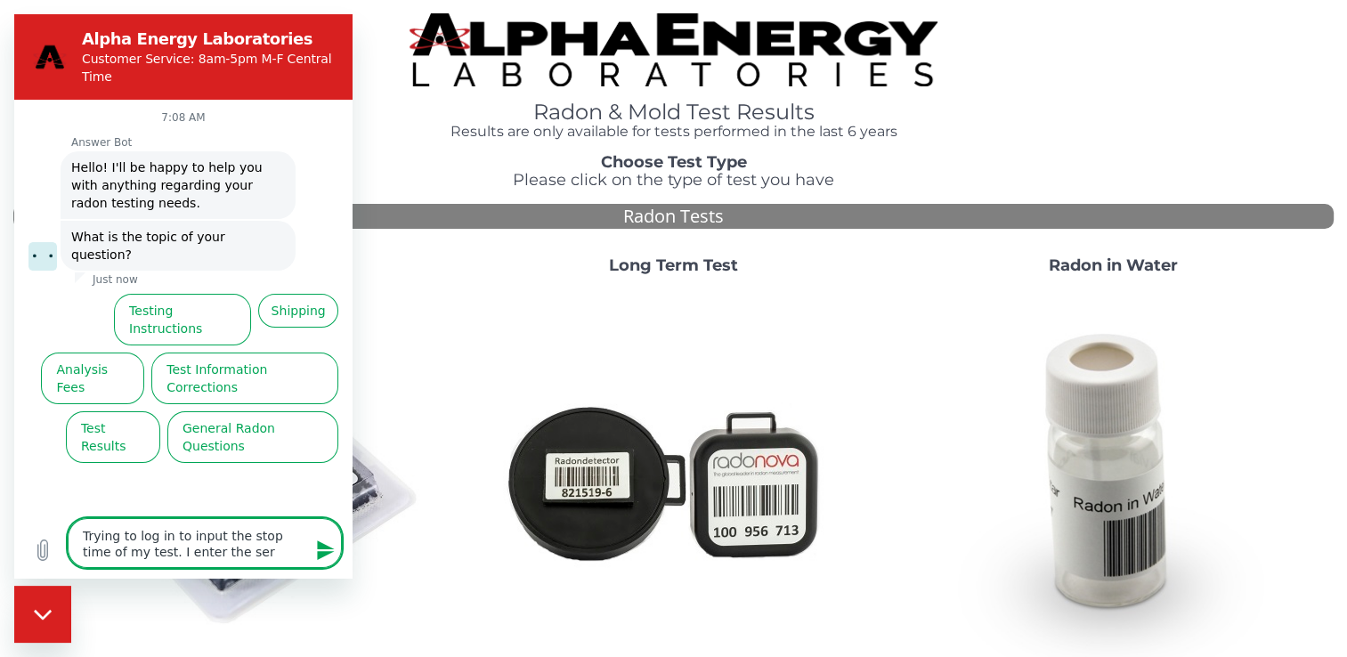
type textarea "x"
type textarea "Trying to log in to input the stop time of my test. I enter the seri"
type textarea "x"
type textarea "Trying to log in to input the stop time of my test. I enter the seria"
type textarea "x"
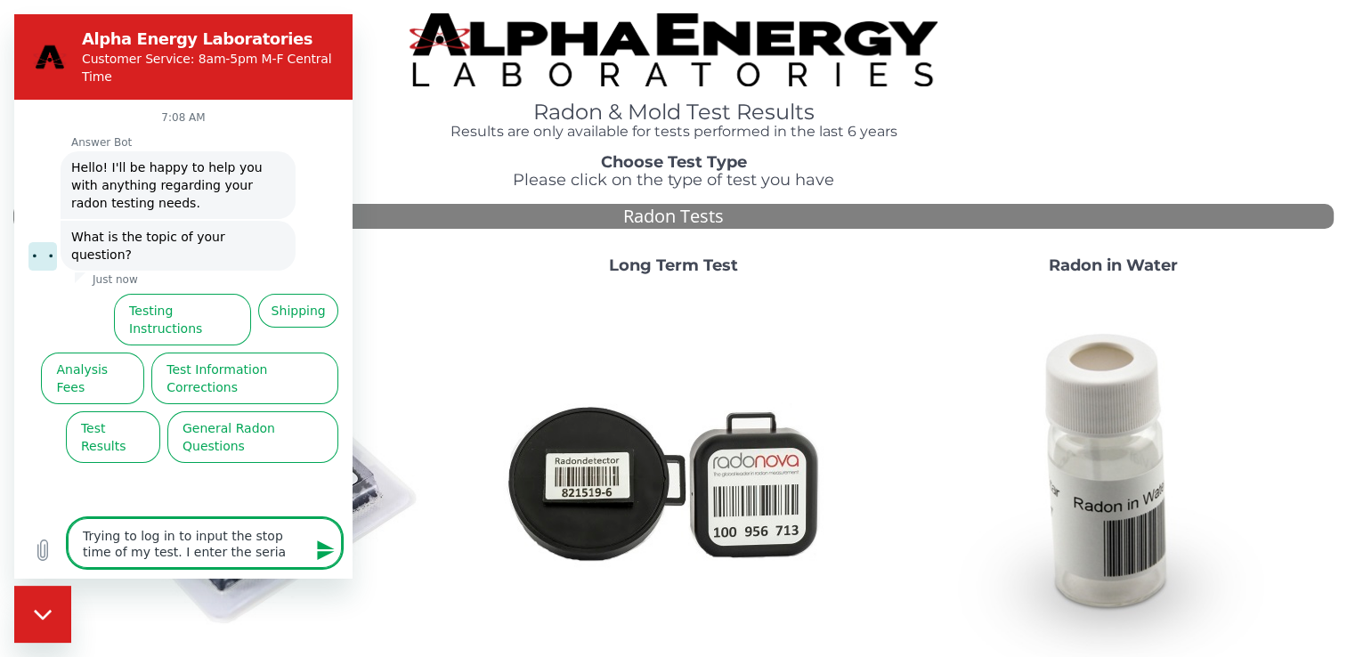
type textarea "Trying to log in to input the stop time of my test. I enter the serial"
type textarea "x"
type textarea "Trying to log in to input the stop time of my test. I enter the serial"
type textarea "x"
type textarea "Trying to log in to input the stop time of my test. I enter the serial n"
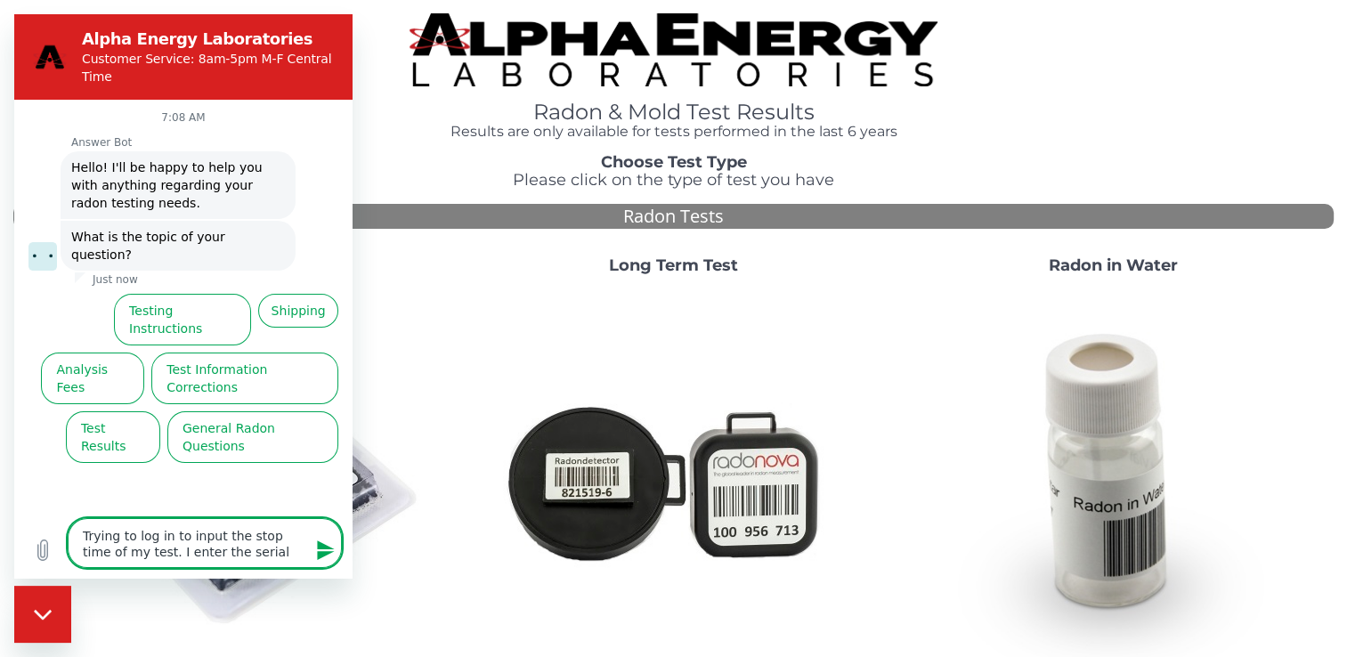
type textarea "x"
type textarea "Trying to log in to input the stop time of my test. I enter the serial nu"
type textarea "x"
type textarea "Trying to log in to input the stop time of my test. I enter the serial num"
type textarea "x"
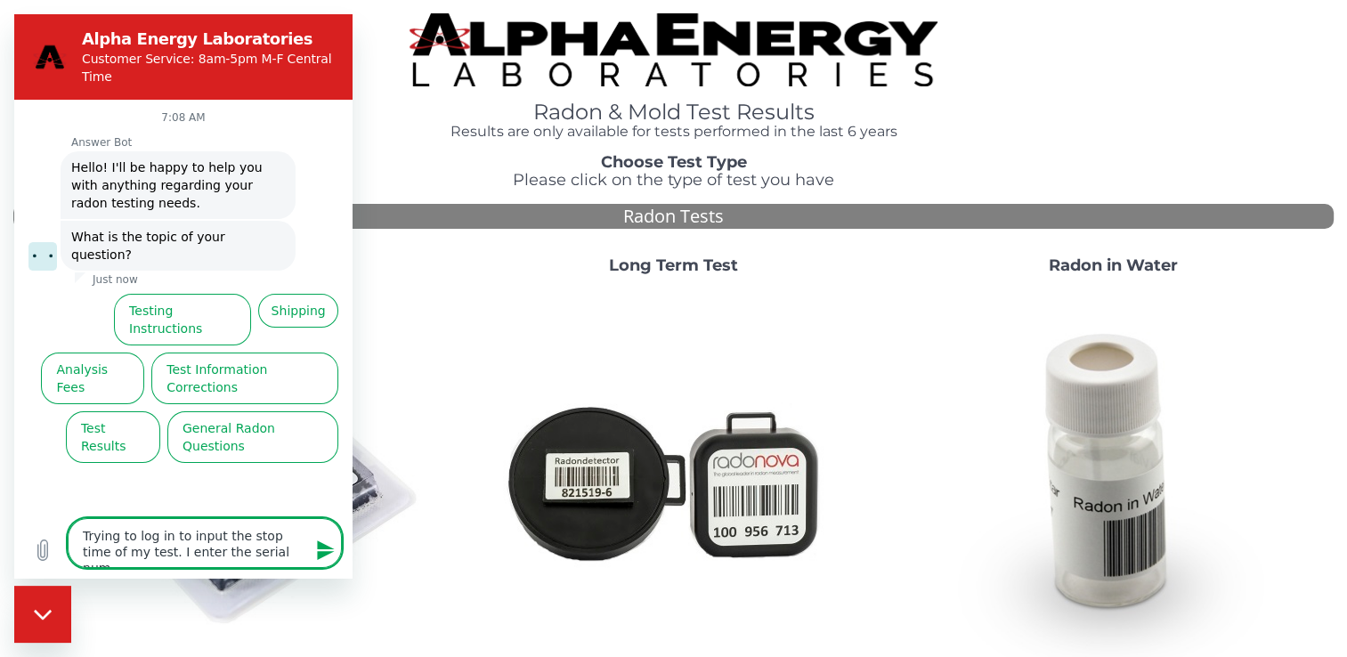
type textarea "Trying to log in to input the stop time of my test. I enter the serial numb"
type textarea "x"
type textarea "Trying to log in to input the stop time of my test. I enter the serial numbe"
type textarea "x"
type textarea "Trying to log in to input the stop time of my test. I enter the serial number"
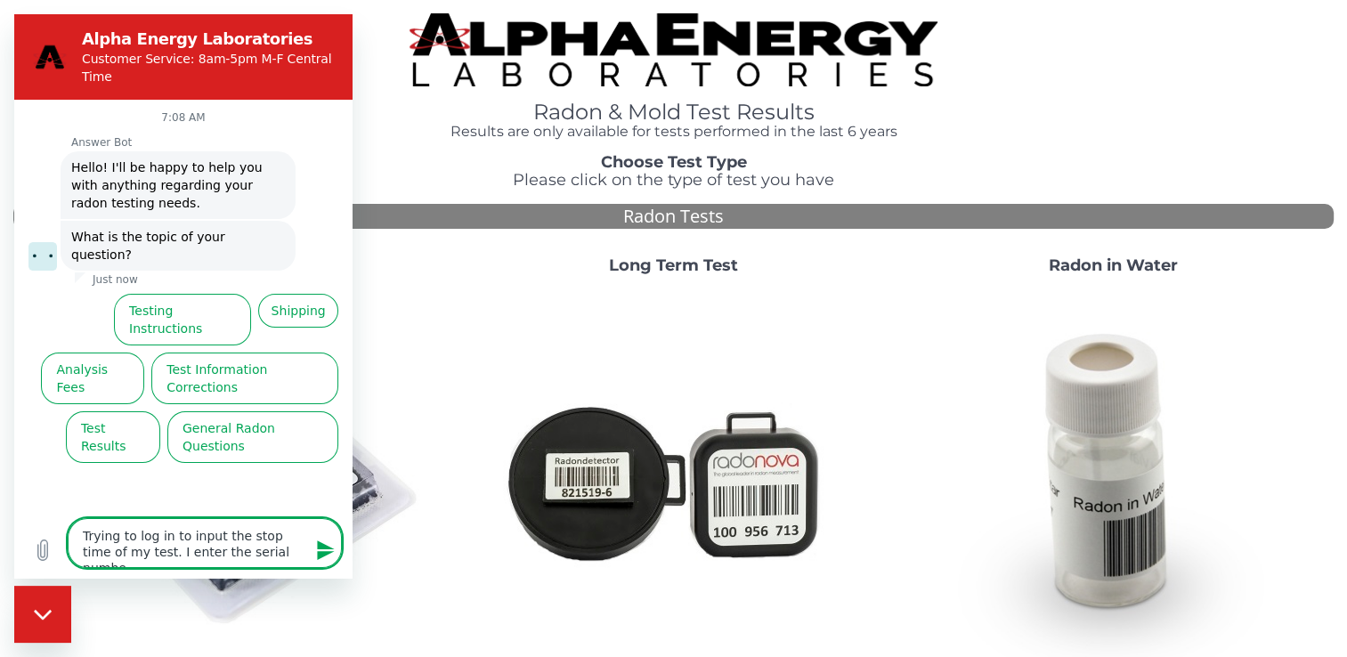
type textarea "x"
type textarea "Trying to log in to input the stop time of my test. I enter the serial number"
type textarea "x"
type textarea "Trying to log in to input the stop time of my test. I enter the serial number a"
type textarea "x"
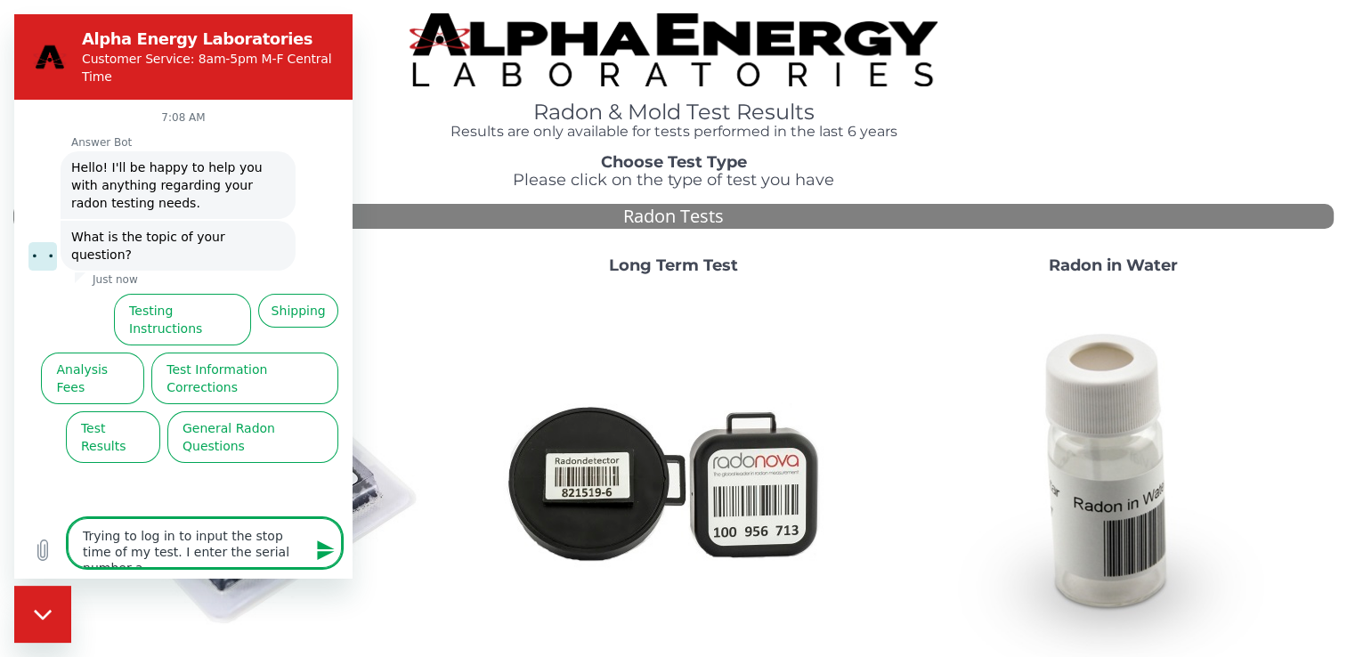
type textarea "Trying to log in to input the stop time of my test. I enter the serial number an"
type textarea "x"
type textarea "Trying to log in to input the stop time of my test. I enter the serial number a…"
type textarea "x"
type textarea "Trying to log in to input the stop time of my test. I enter the serial number a…"
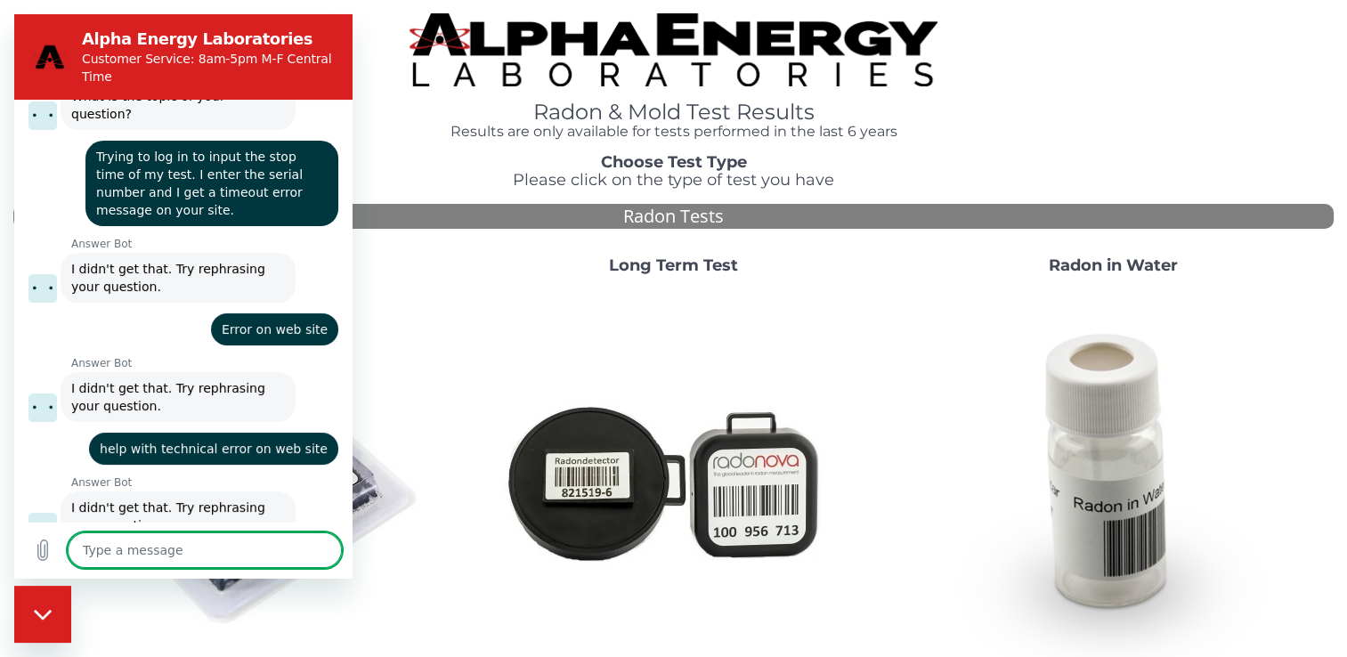
scroll to position [144, 0]
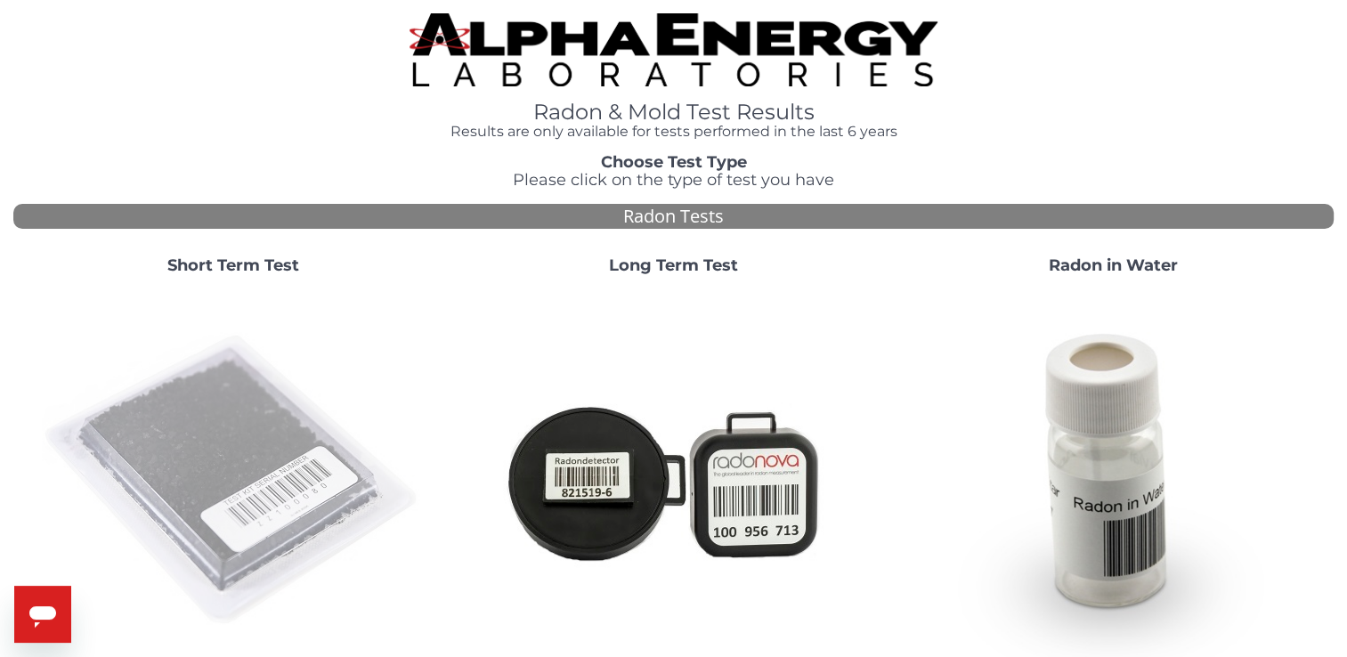
click at [207, 417] on img at bounding box center [233, 480] width 383 height 383
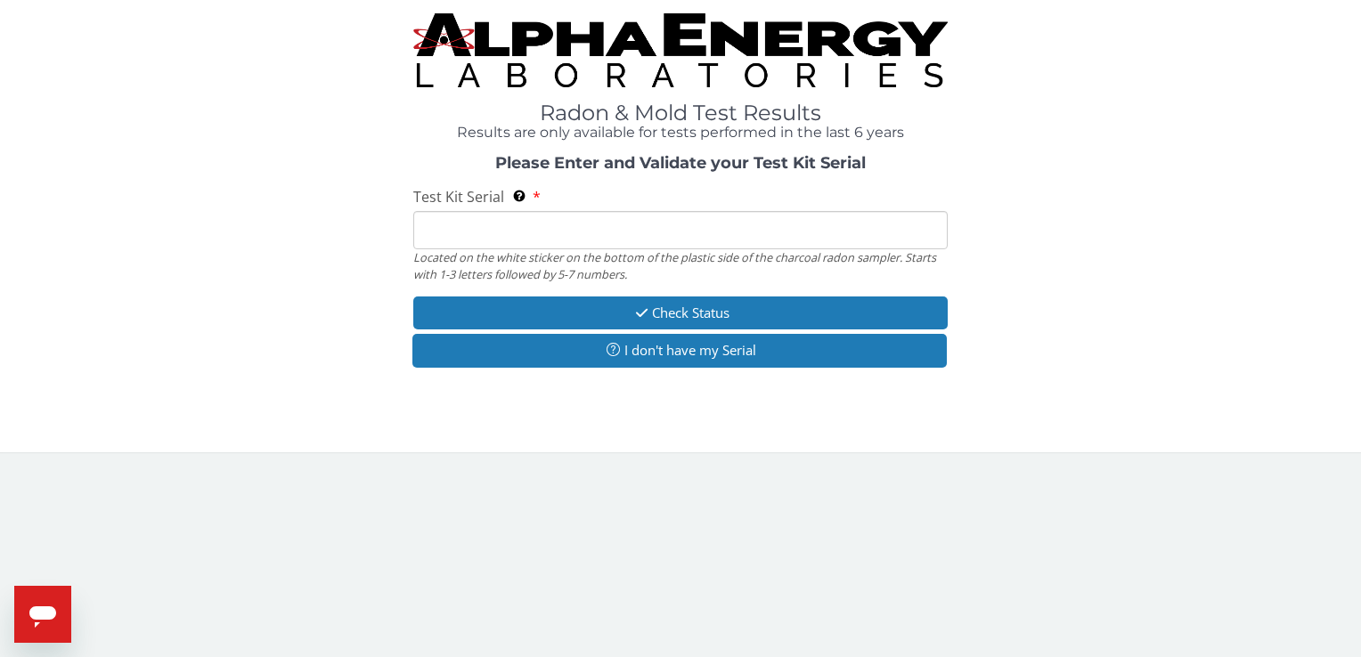
click at [616, 230] on input "Test Kit Serial Located on the white sticker on the bottom of the plastic side …" at bounding box center [679, 230] width 533 height 38
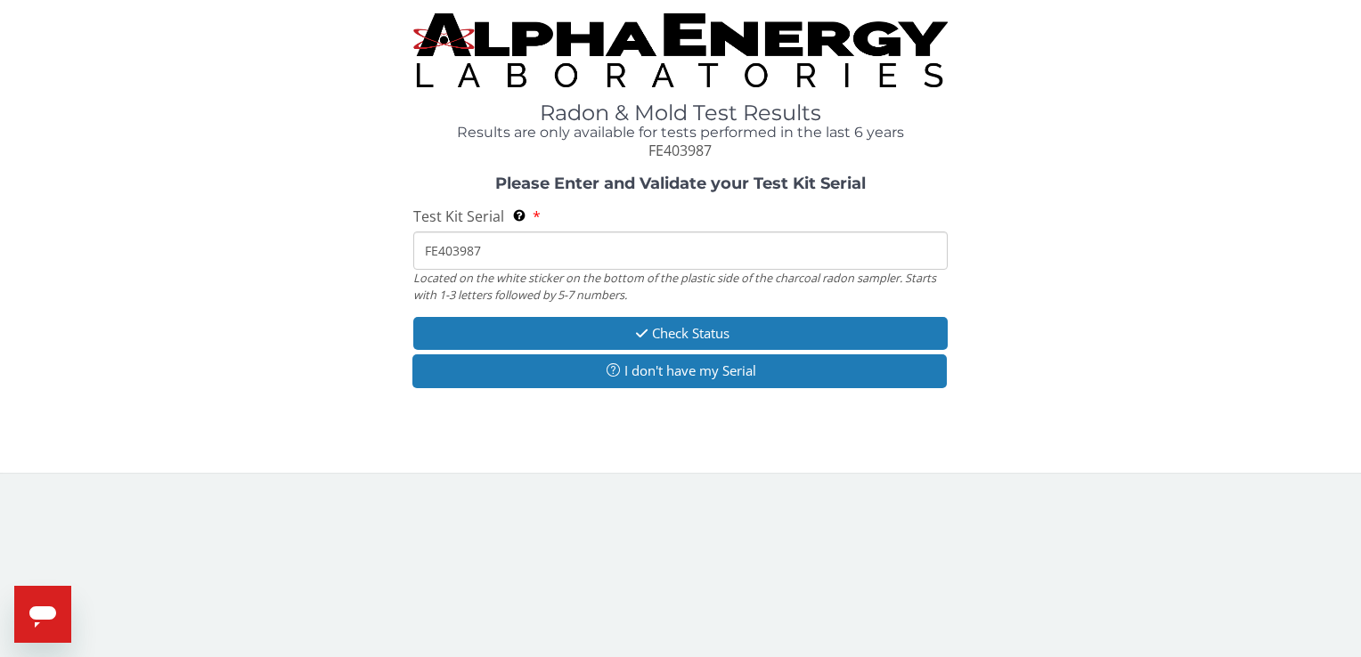
type input "FE403987"
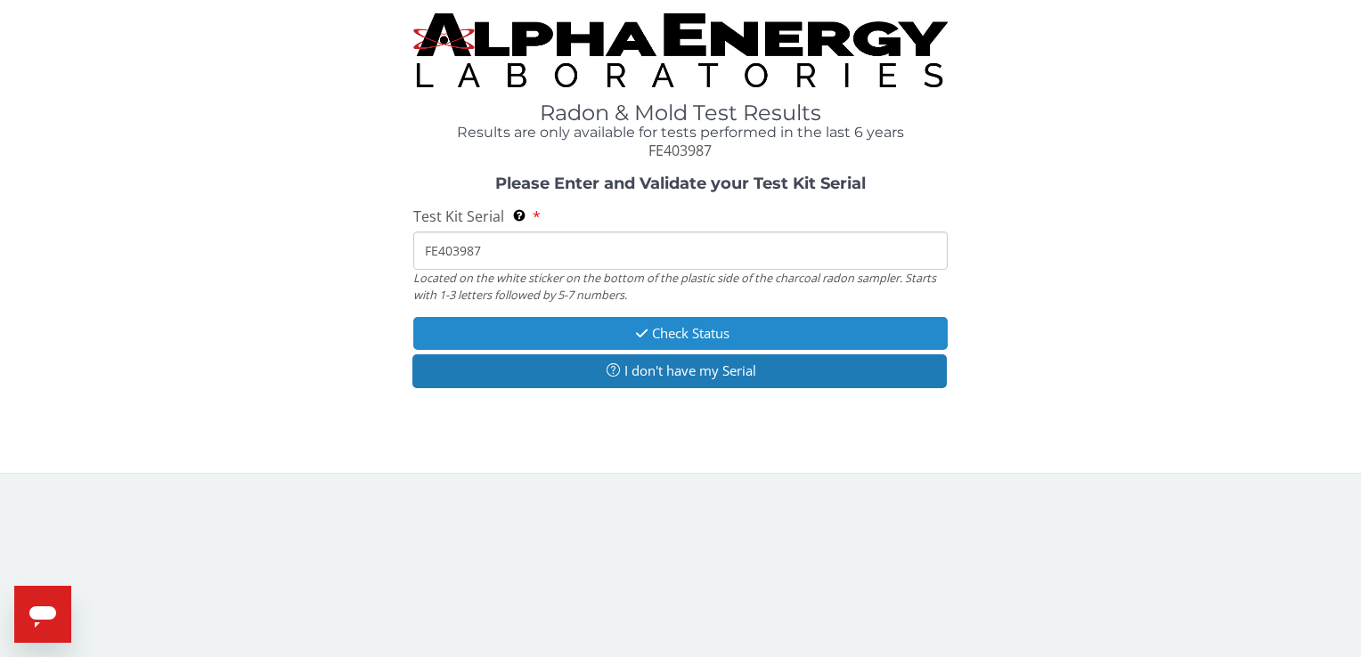
click at [677, 334] on button "Check Status" at bounding box center [679, 333] width 533 height 33
